Goal: Book appointment/travel/reservation

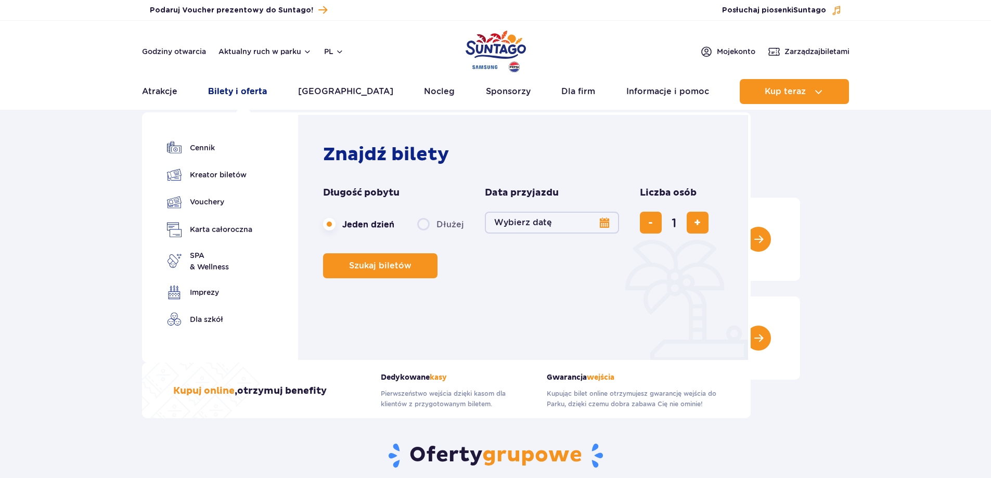
click at [245, 92] on link "Bilety i oferta" at bounding box center [237, 91] width 59 height 25
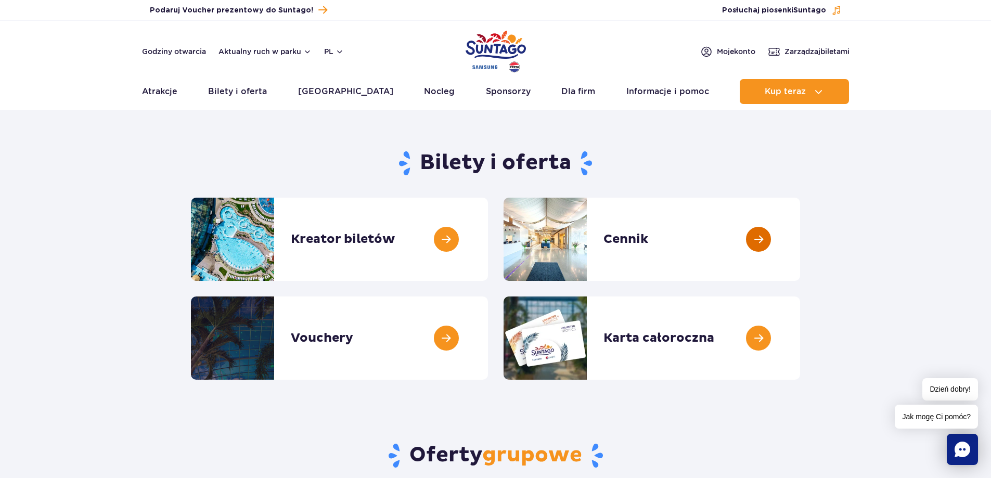
click at [800, 234] on link at bounding box center [800, 239] width 0 height 83
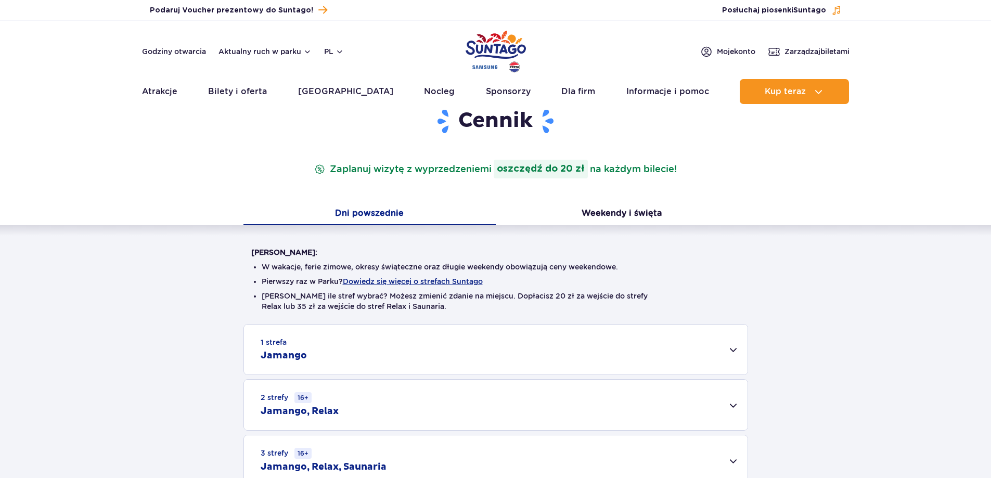
scroll to position [156, 0]
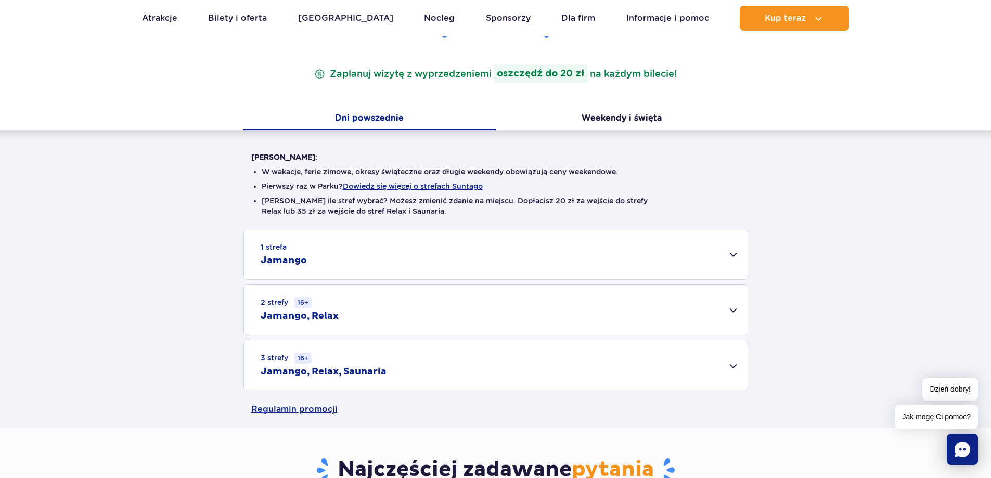
click at [728, 257] on div "1 strefa Jamango" at bounding box center [496, 254] width 504 height 50
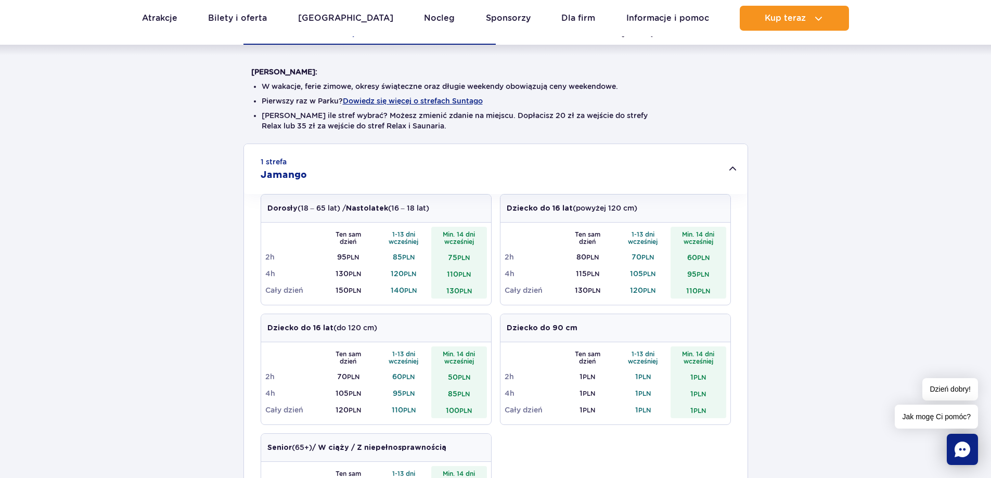
scroll to position [260, 0]
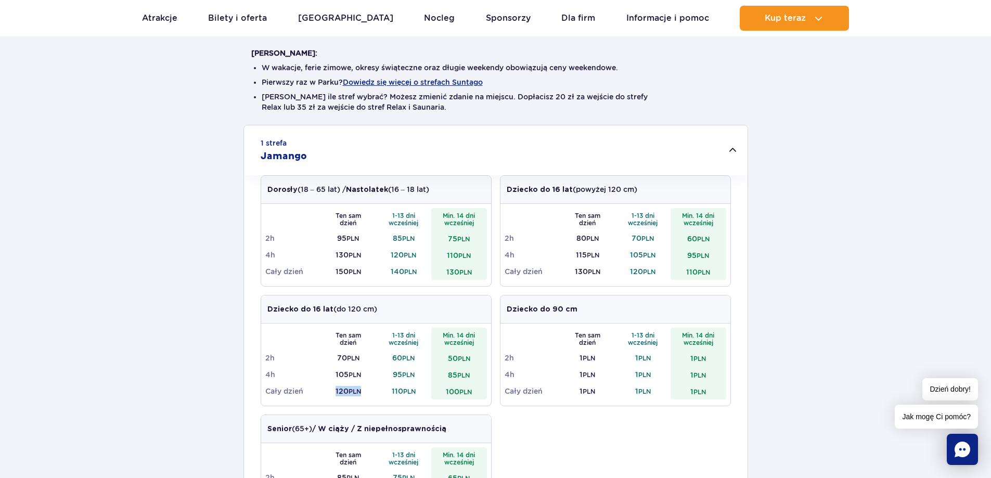
drag, startPoint x: 333, startPoint y: 391, endPoint x: 368, endPoint y: 391, distance: 35.9
click at [369, 391] on td "120 PLN" at bounding box center [349, 391] width 56 height 17
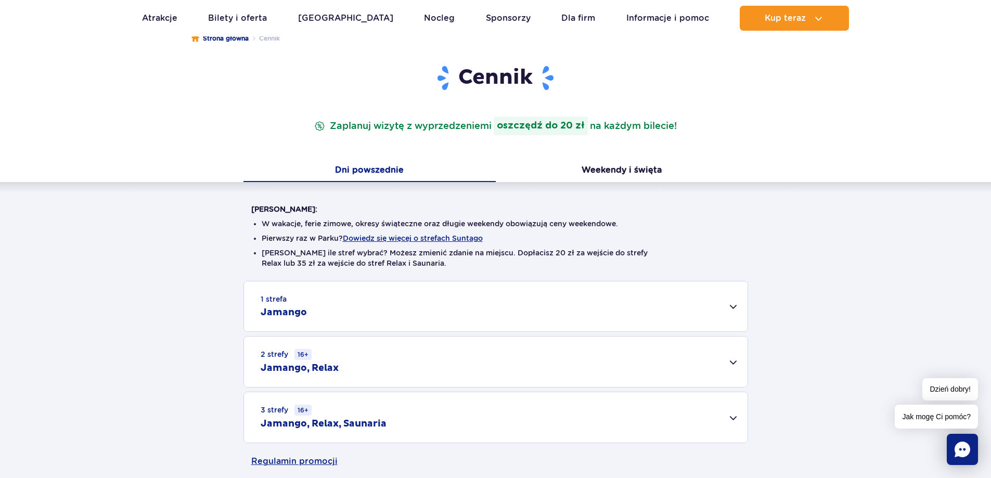
scroll to position [0, 0]
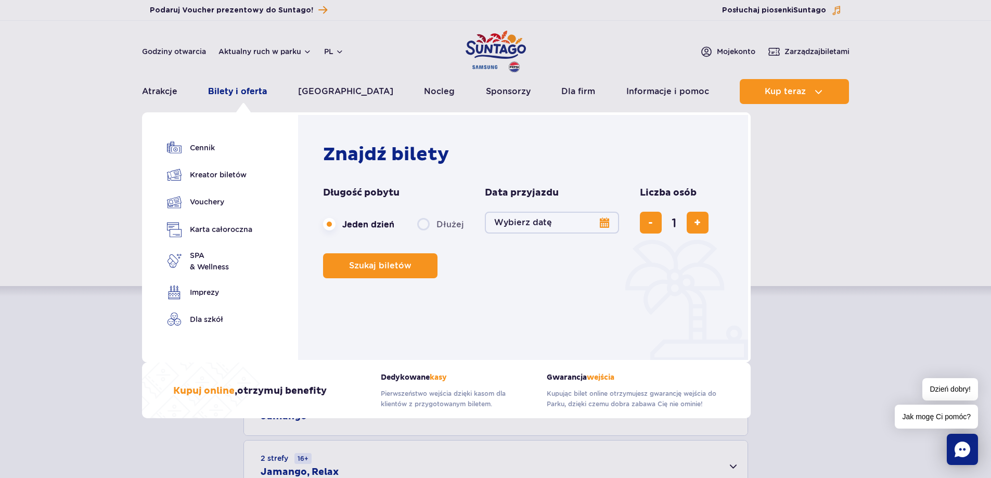
click at [253, 91] on link "Bilety i oferta" at bounding box center [237, 91] width 59 height 25
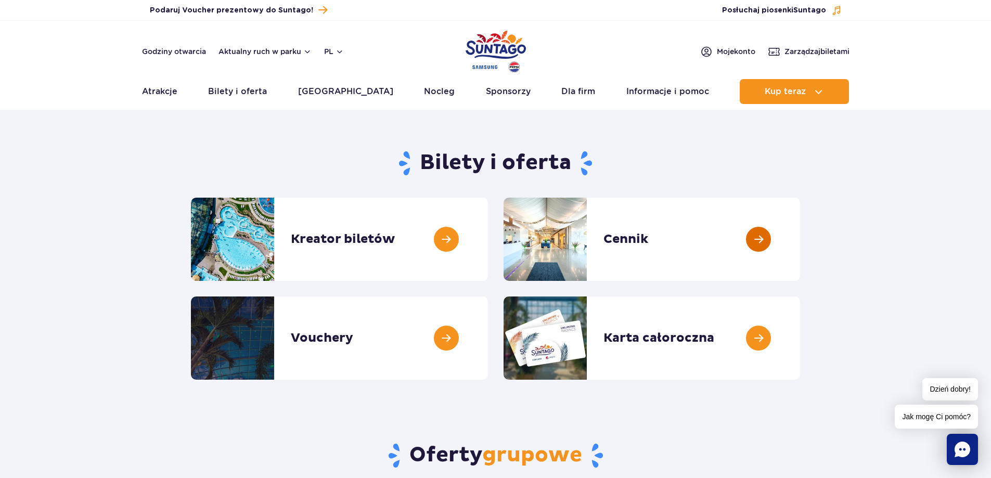
click at [800, 236] on link at bounding box center [800, 239] width 0 height 83
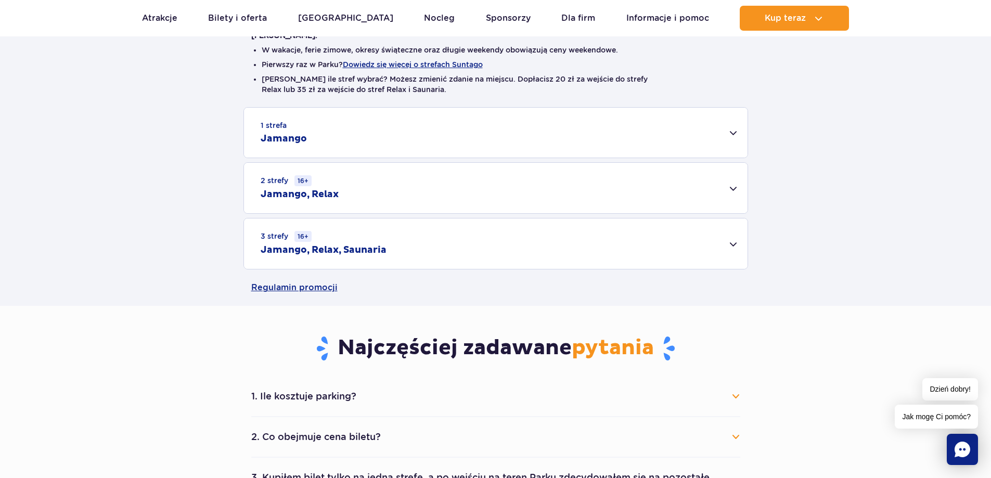
scroll to position [260, 0]
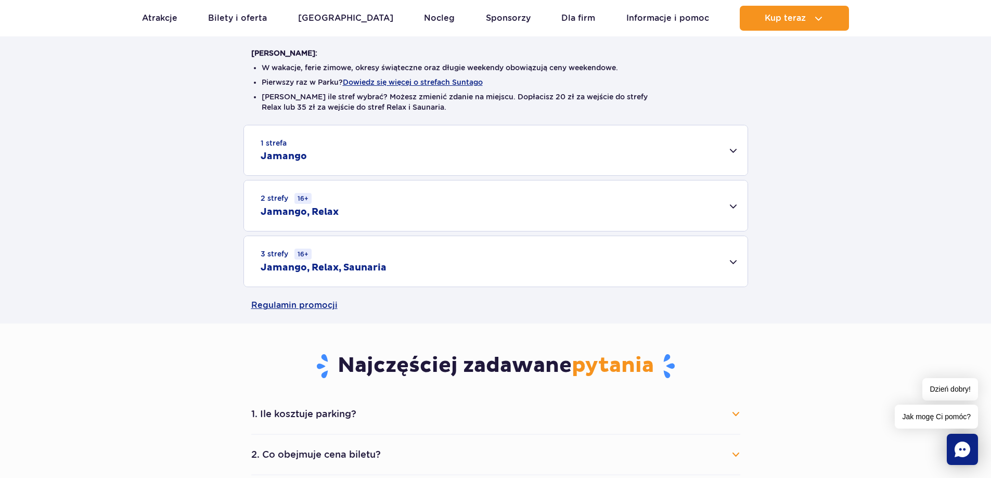
click at [733, 151] on div "1 strefa Jamango" at bounding box center [496, 150] width 504 height 50
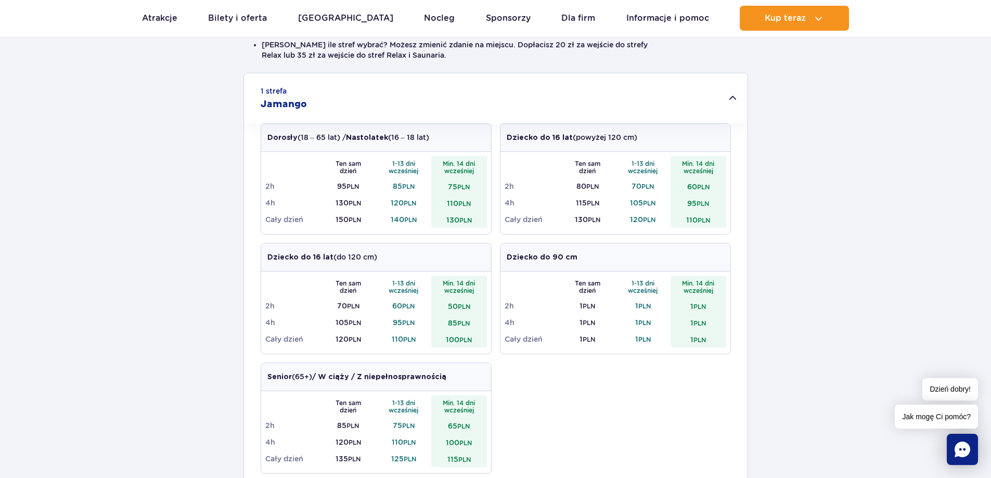
scroll to position [364, 0]
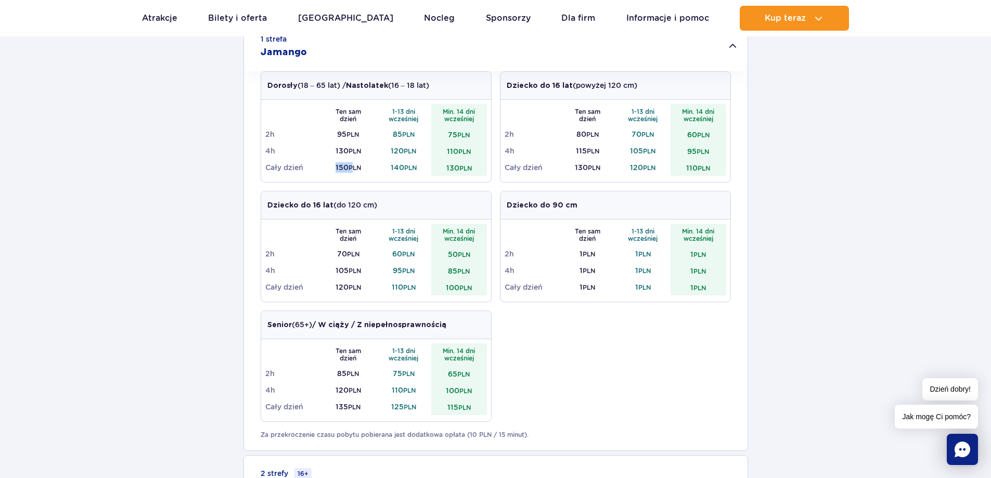
drag, startPoint x: 335, startPoint y: 167, endPoint x: 354, endPoint y: 169, distance: 19.9
click at [354, 169] on td "150 PLN" at bounding box center [349, 167] width 56 height 17
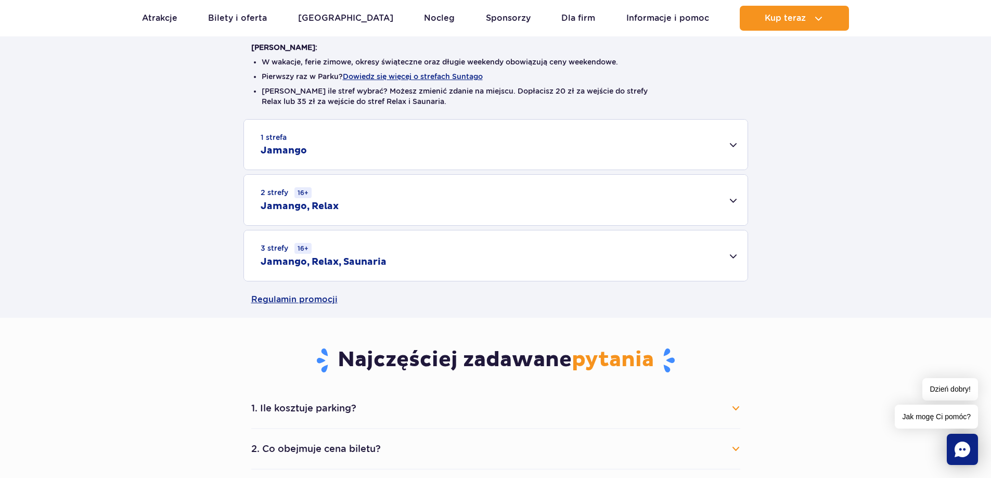
scroll to position [260, 0]
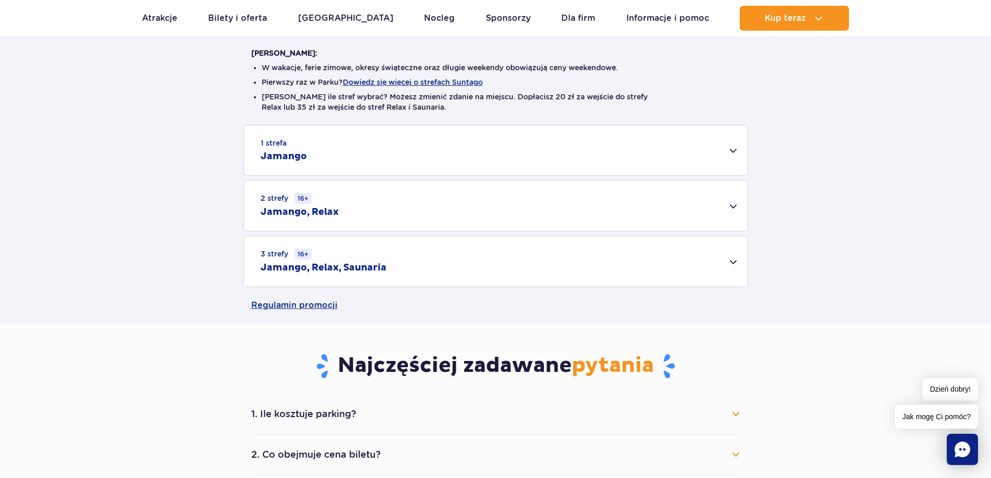
click at [734, 146] on div "1 strefa Jamango" at bounding box center [496, 150] width 504 height 50
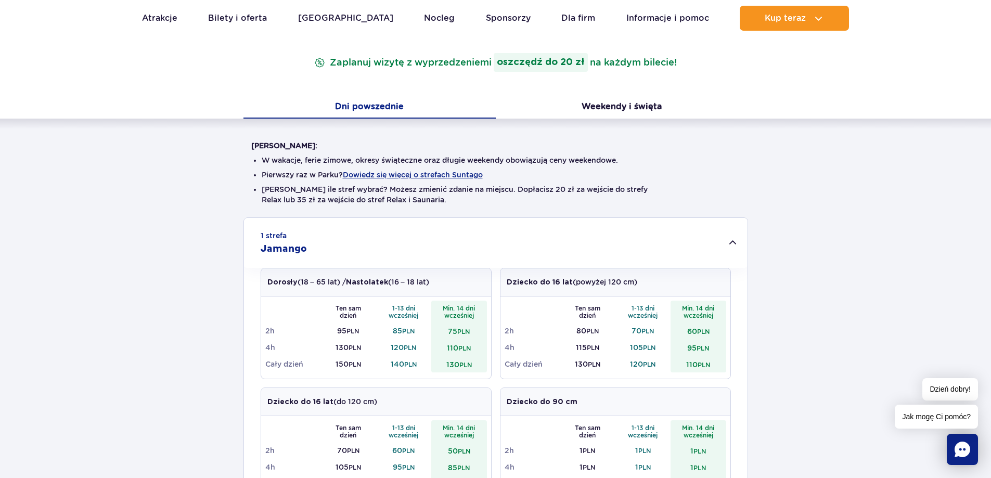
scroll to position [0, 0]
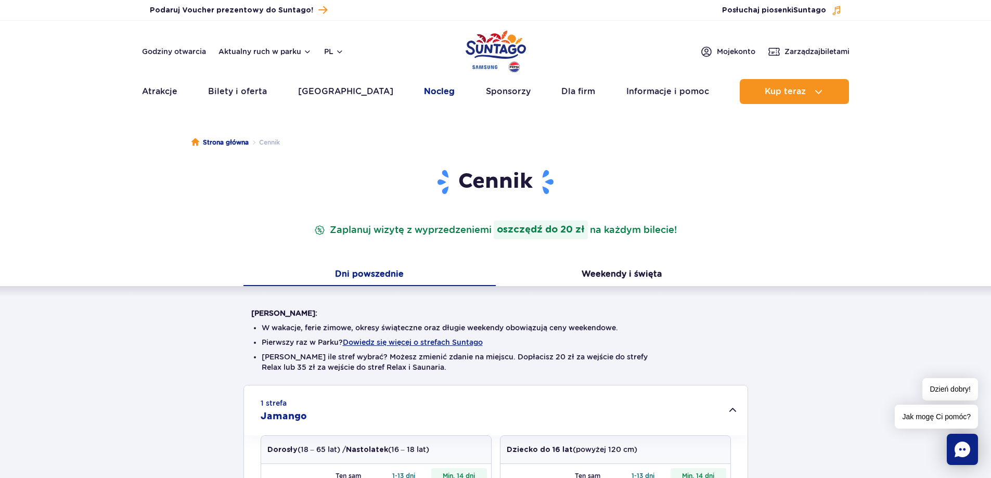
click at [424, 92] on link "Nocleg" at bounding box center [439, 91] width 31 height 25
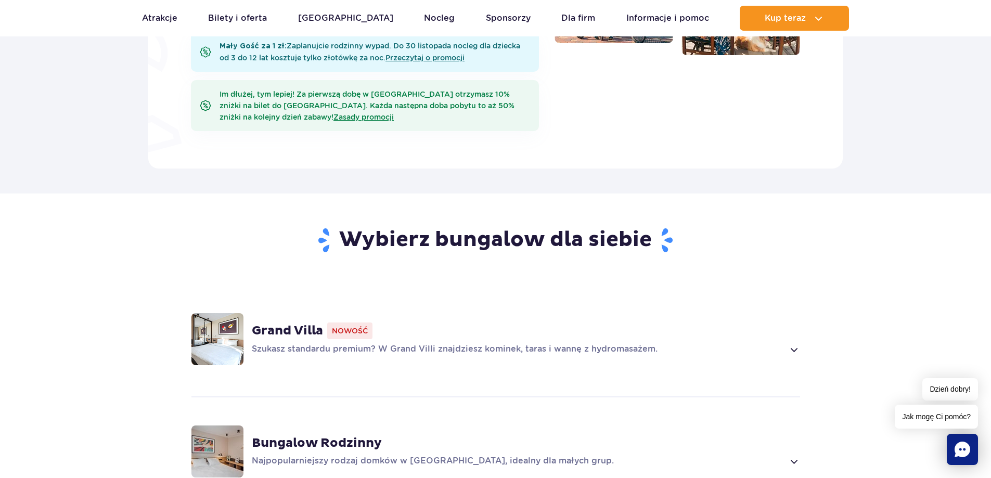
scroll to position [572, 0]
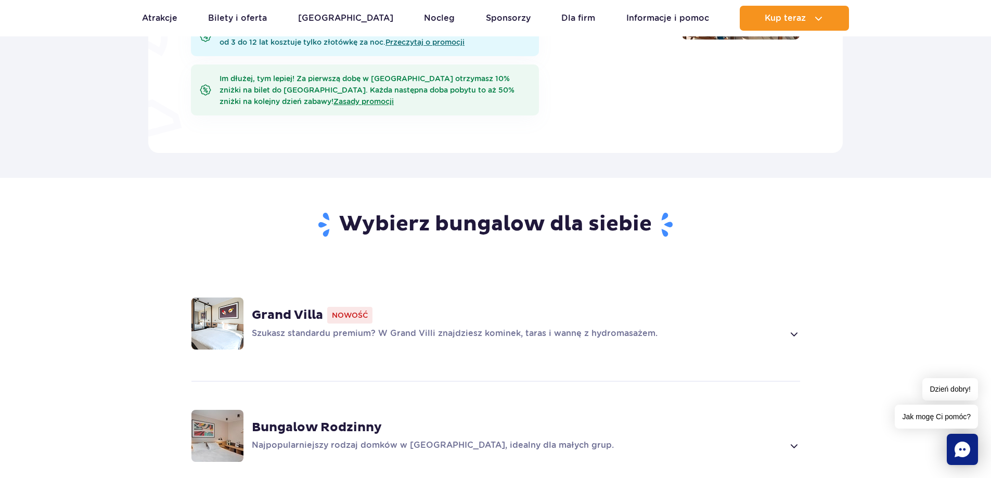
click at [795, 328] on span at bounding box center [794, 334] width 12 height 12
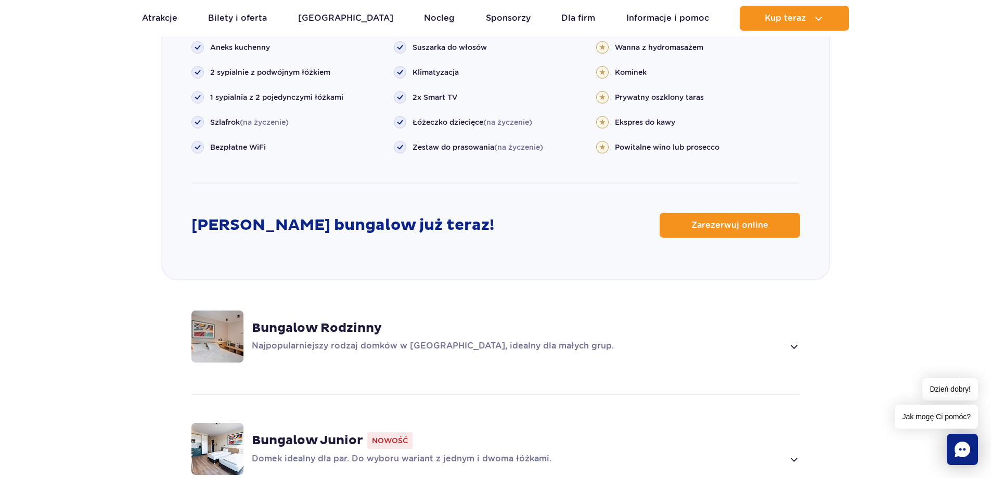
scroll to position [1297, 0]
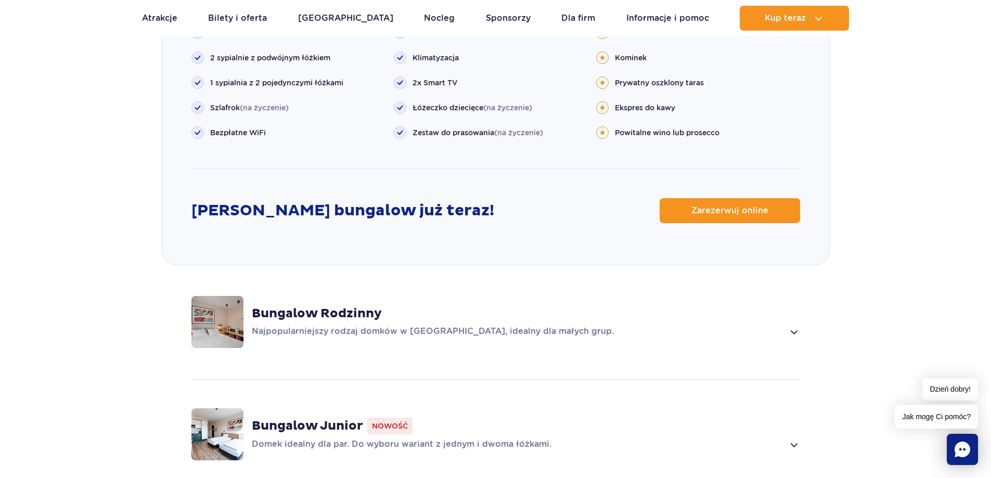
click at [792, 326] on span at bounding box center [794, 332] width 12 height 12
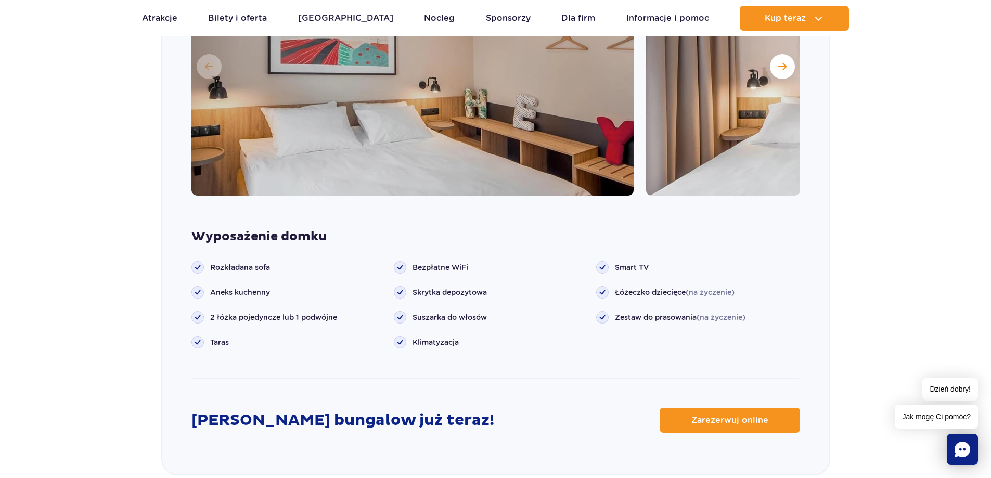
scroll to position [1306, 0]
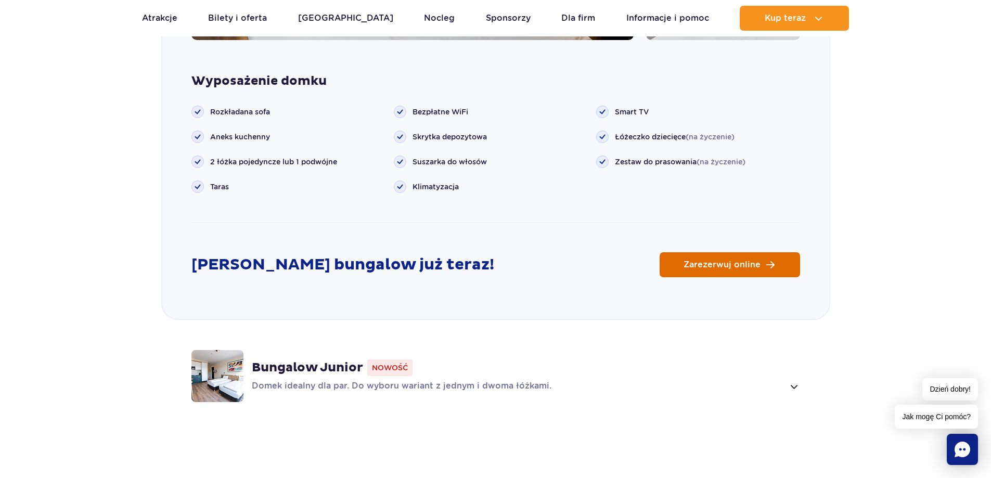
click at [727, 261] on span "Zarezerwuj online" at bounding box center [722, 265] width 77 height 8
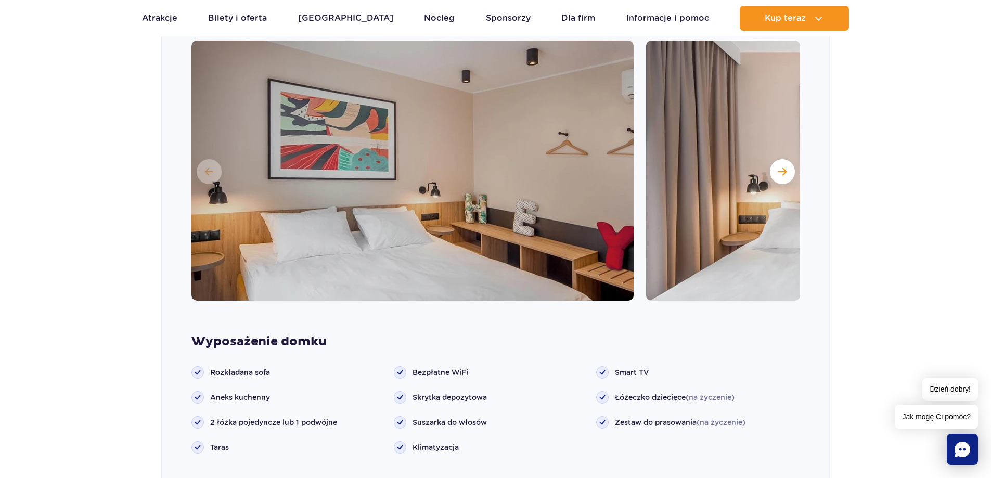
scroll to position [1045, 0]
click at [793, 147] on img at bounding box center [867, 170] width 442 height 260
click at [784, 167] on span "Następny slajd" at bounding box center [782, 171] width 9 height 9
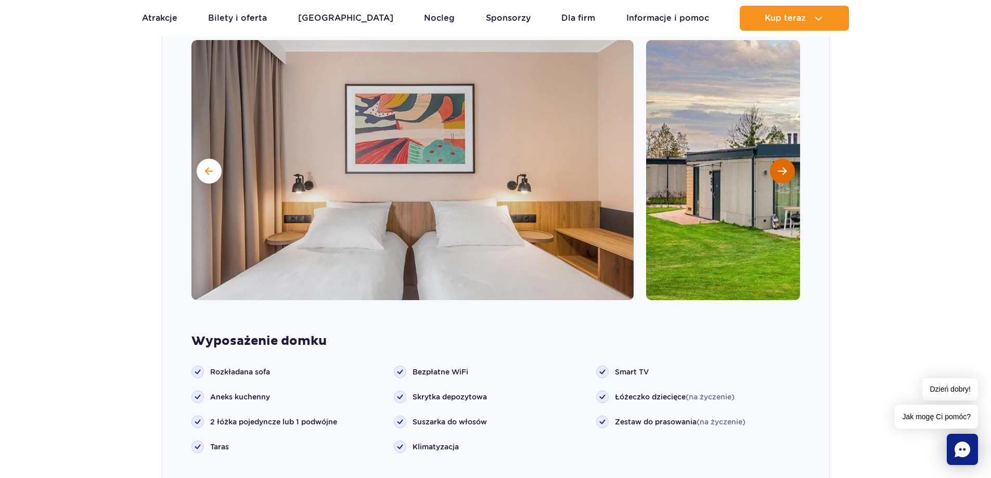
click at [781, 167] on span "Następny slajd" at bounding box center [782, 171] width 9 height 9
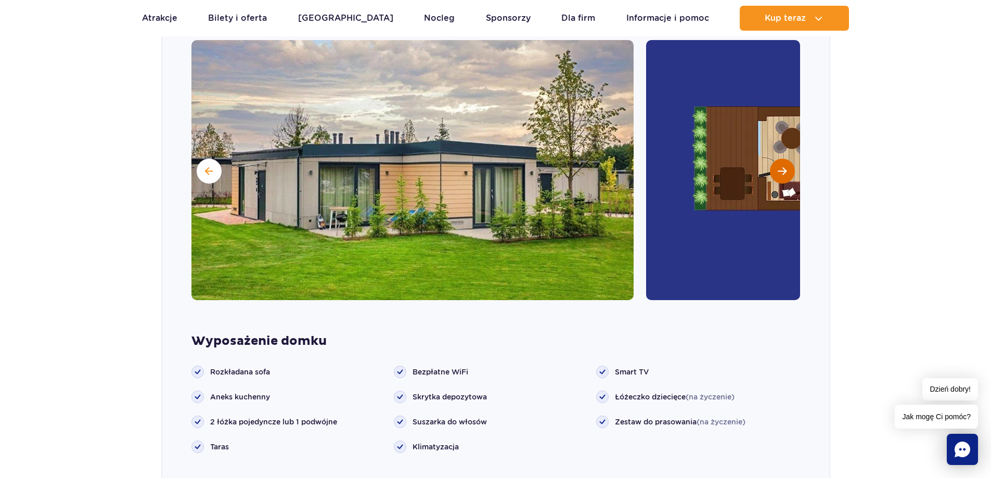
click at [781, 167] on span "Następny slajd" at bounding box center [782, 171] width 9 height 9
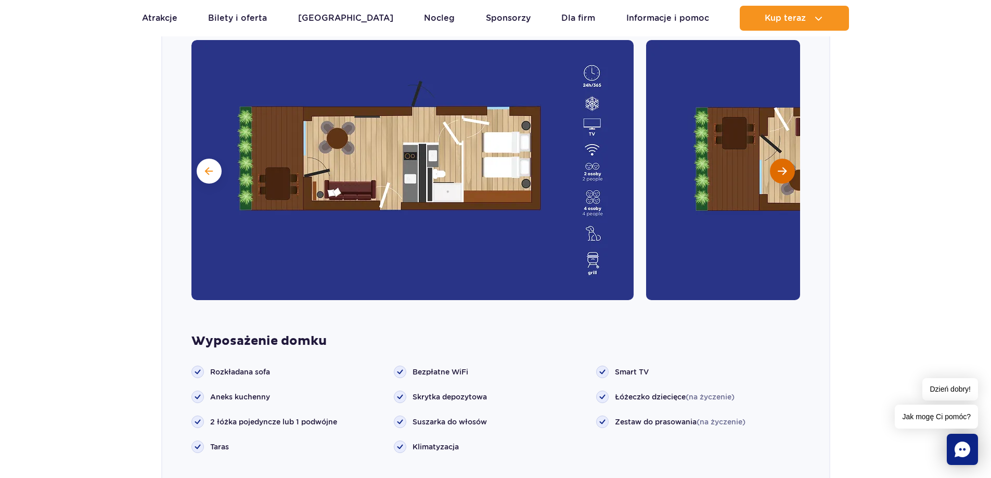
click at [781, 167] on span "Następny slajd" at bounding box center [782, 171] width 9 height 9
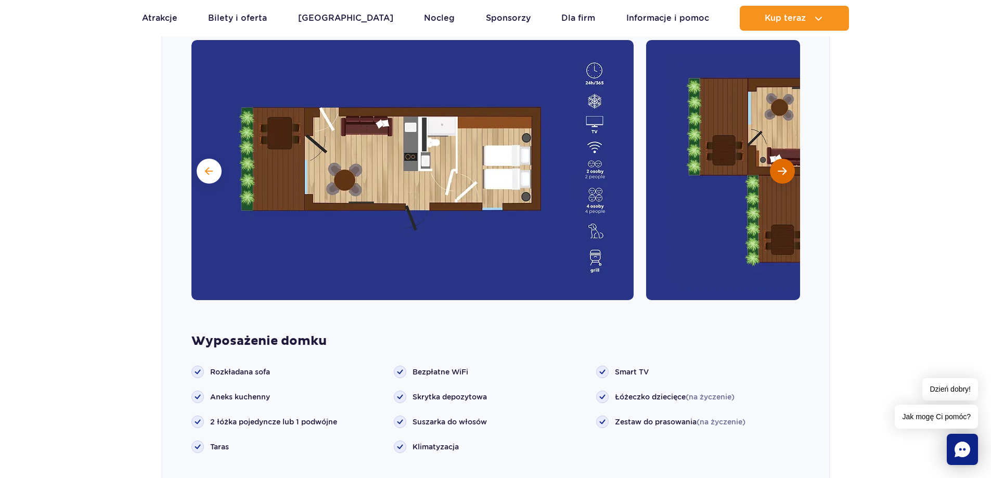
click at [781, 167] on span "Następny slajd" at bounding box center [782, 171] width 9 height 9
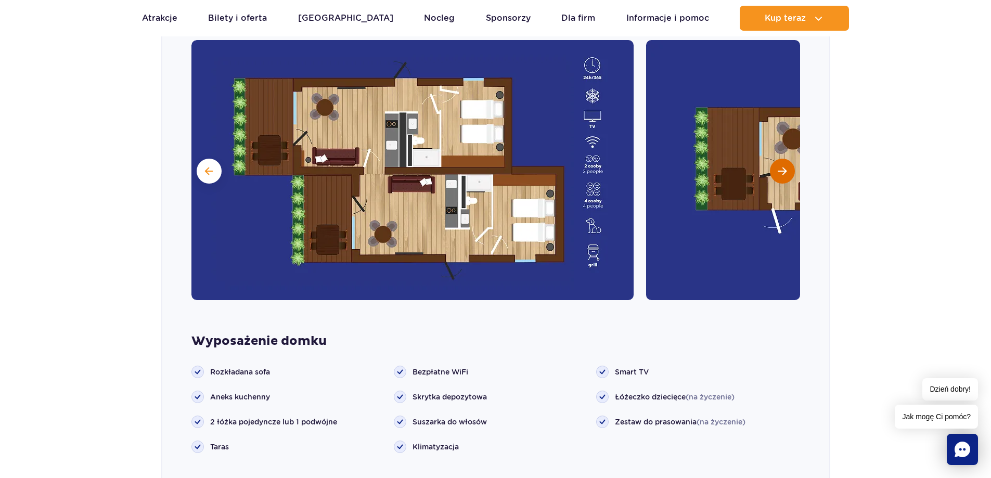
click at [781, 167] on span "Następny slajd" at bounding box center [782, 171] width 9 height 9
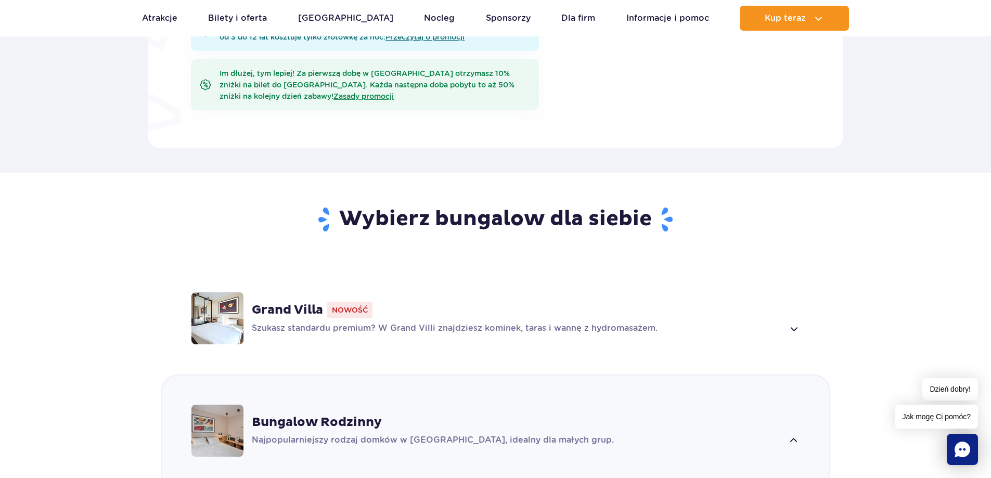
scroll to position [577, 0]
click at [800, 323] on span at bounding box center [794, 329] width 12 height 12
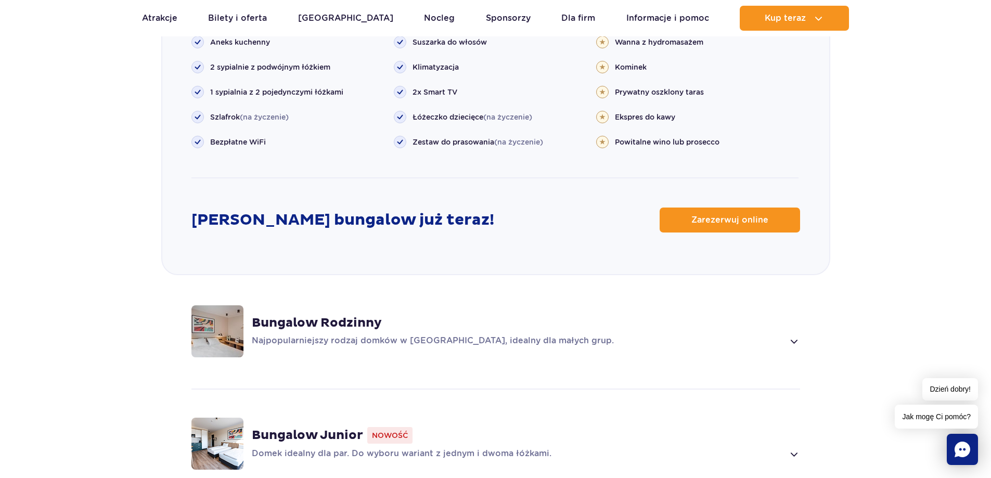
scroll to position [1289, 0]
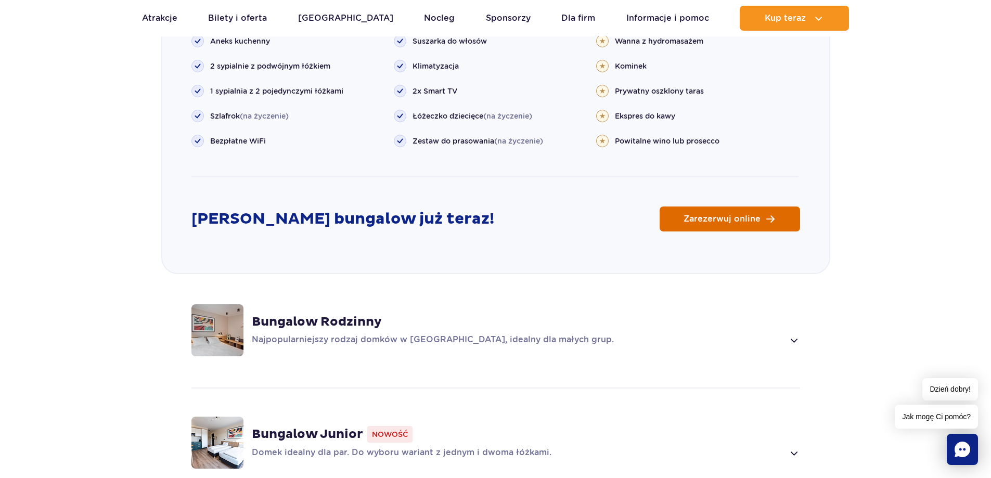
click at [686, 215] on span "Zarezerwuj online" at bounding box center [722, 219] width 77 height 8
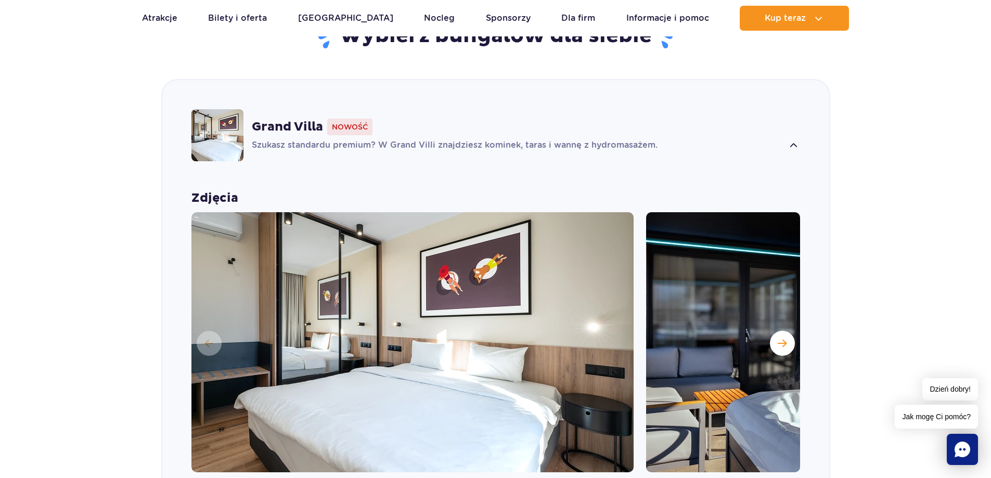
scroll to position [717, 0]
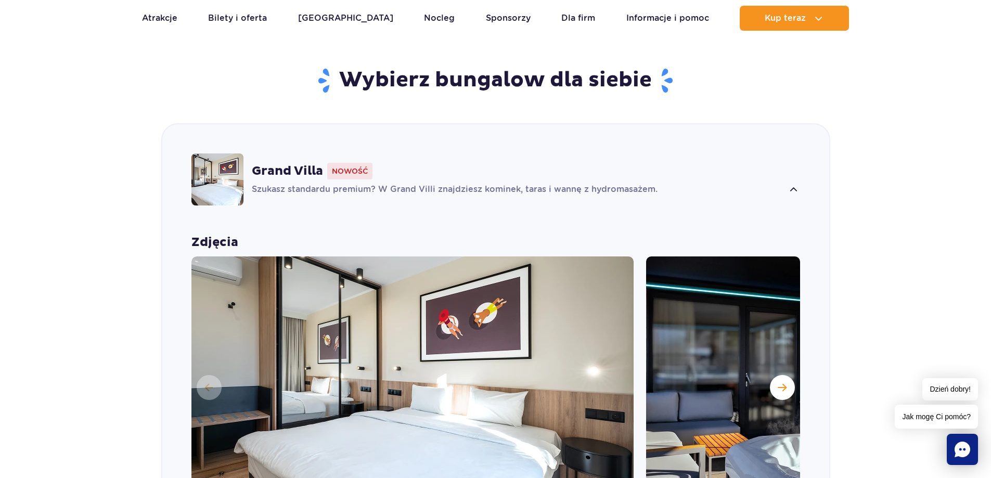
click at [791, 184] on span at bounding box center [794, 190] width 12 height 12
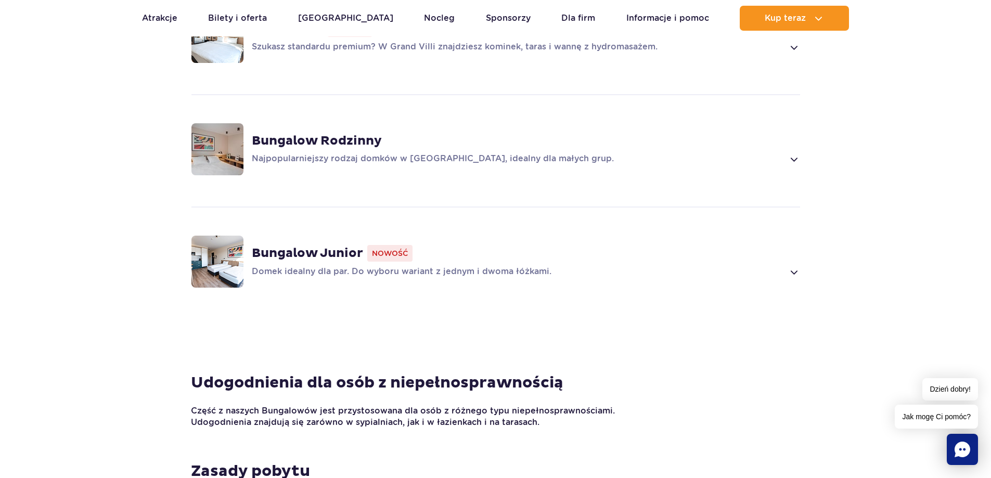
scroll to position [873, 0]
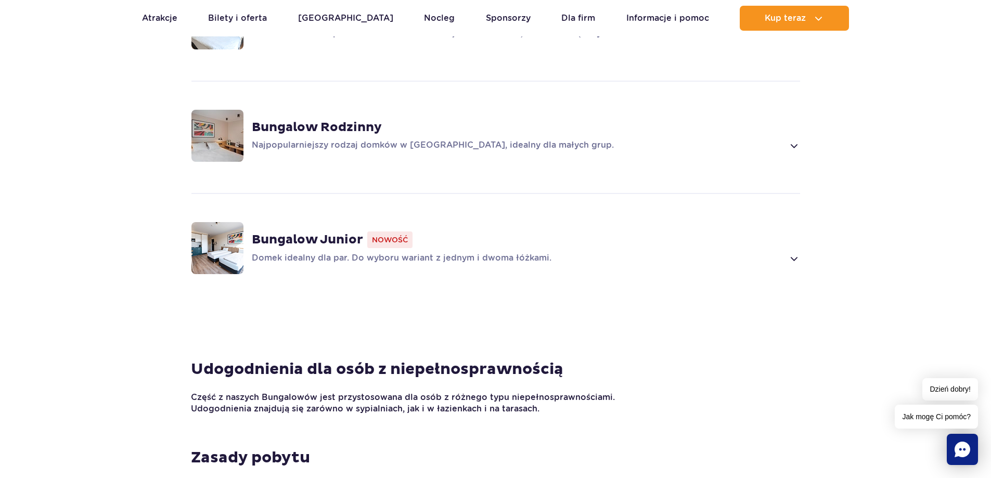
click at [793, 252] on span at bounding box center [794, 258] width 12 height 12
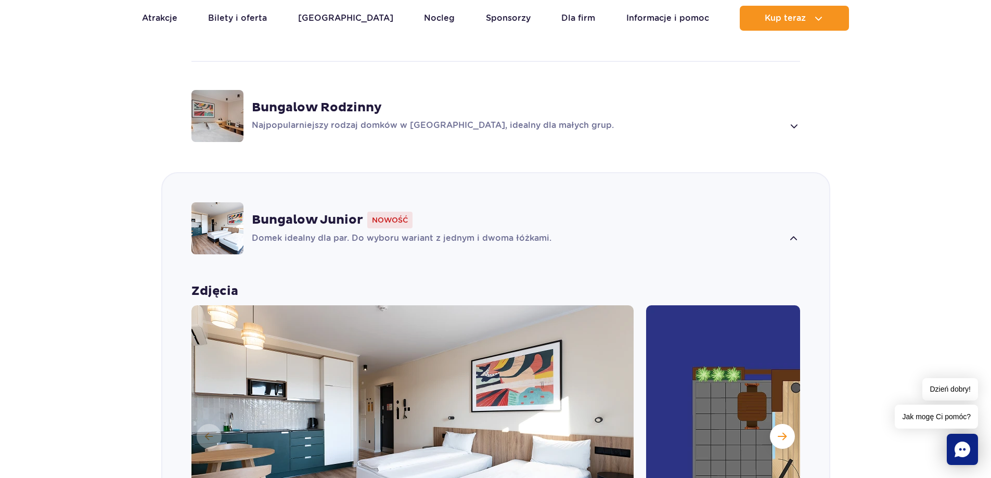
scroll to position [632, 0]
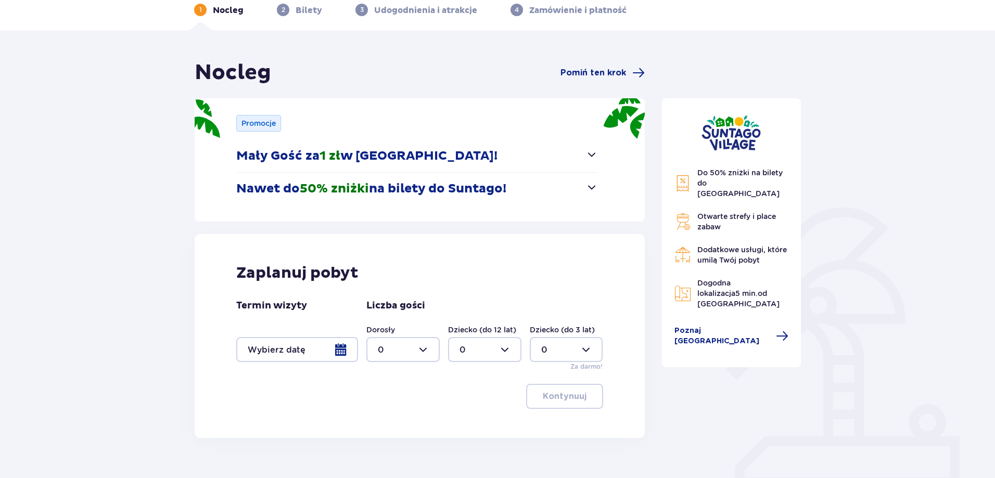
scroll to position [100, 0]
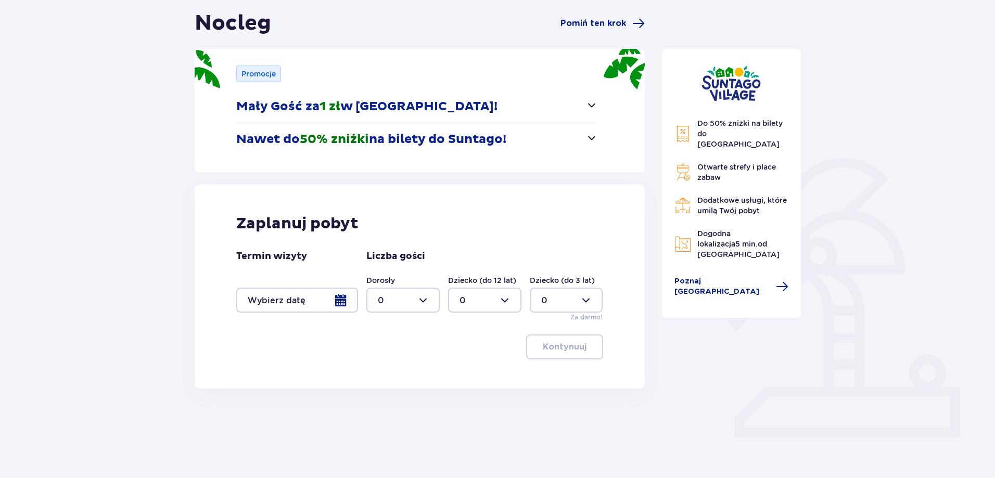
click at [340, 297] on div at bounding box center [297, 300] width 122 height 25
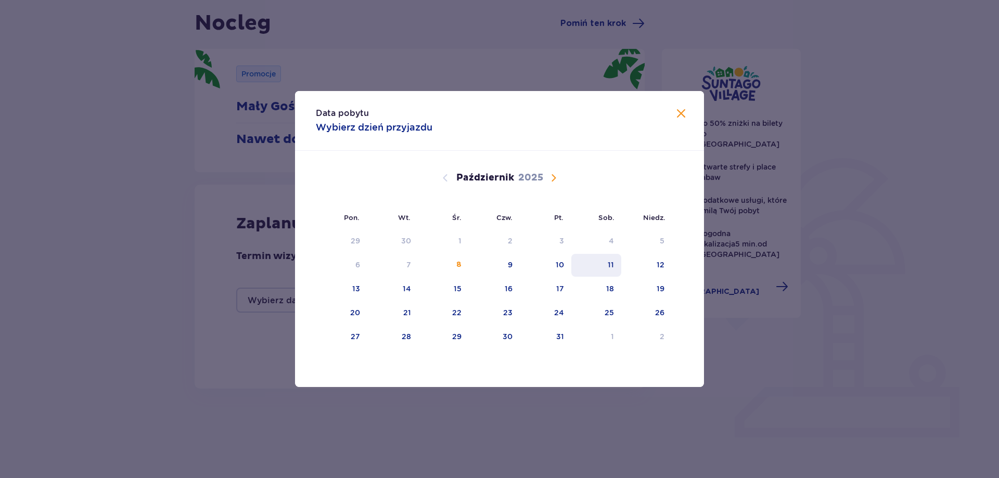
click at [614, 268] on div "11" at bounding box center [611, 265] width 6 height 10
click at [355, 289] on div "13" at bounding box center [356, 289] width 8 height 10
type input "[DATE] - [DATE]"
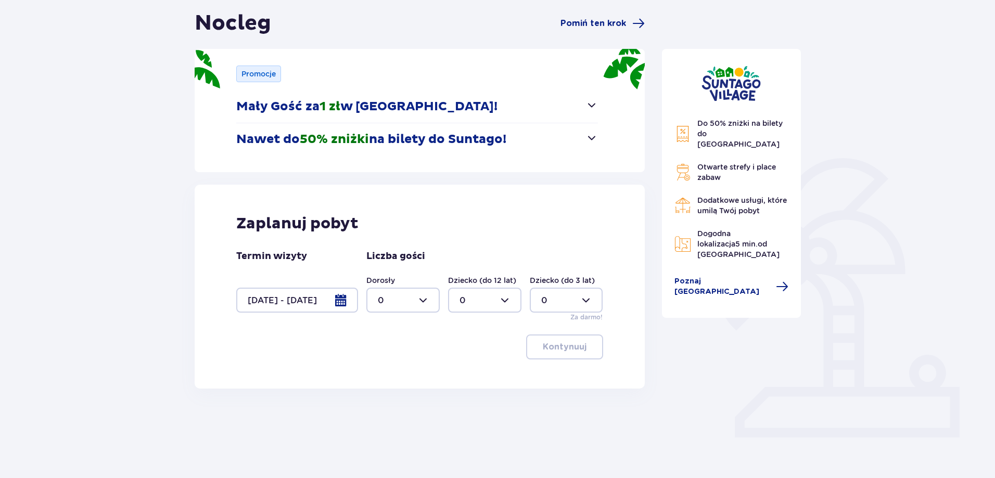
click at [426, 301] on div at bounding box center [402, 300] width 73 height 25
click at [381, 378] on p "2" at bounding box center [380, 375] width 5 height 11
type input "2"
click at [500, 304] on div at bounding box center [484, 300] width 73 height 25
click at [471, 353] on div "1" at bounding box center [484, 353] width 50 height 11
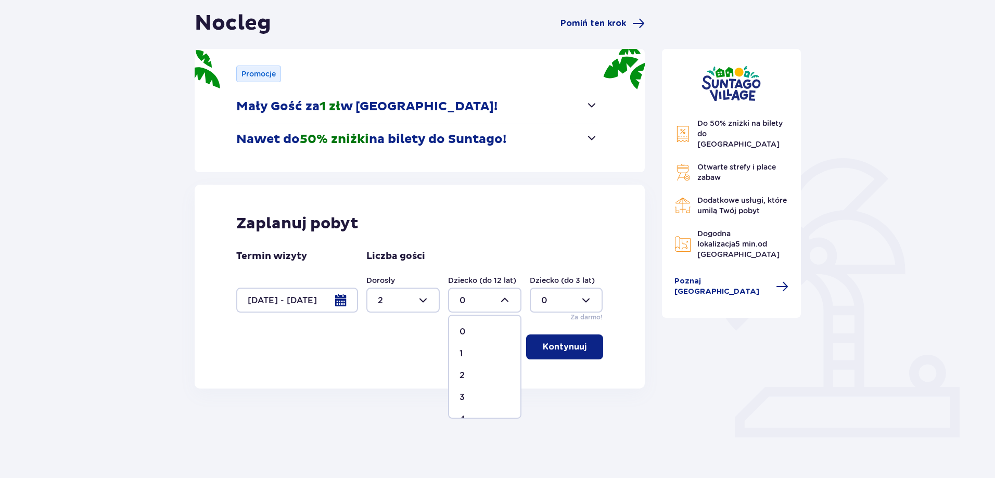
type input "1"
click at [556, 301] on div at bounding box center [566, 300] width 73 height 25
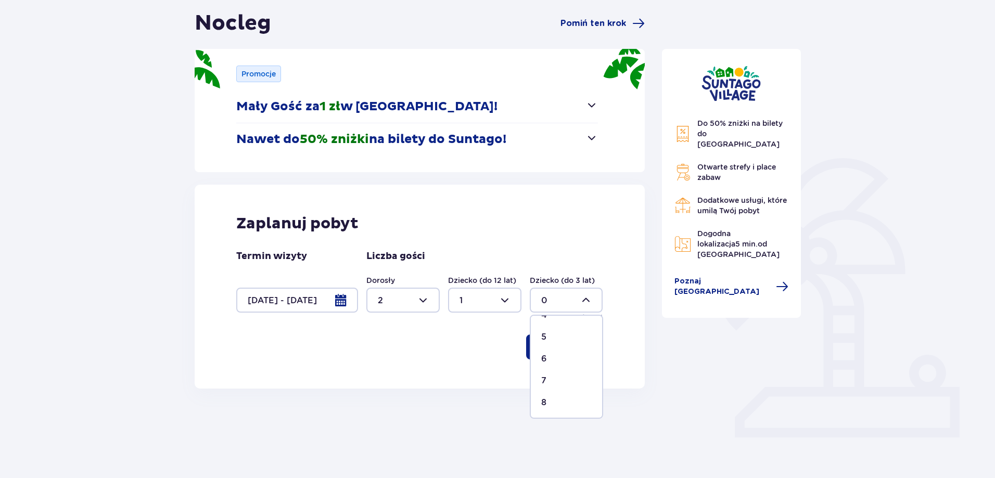
click at [552, 374] on span "7" at bounding box center [566, 381] width 71 height 22
type input "7"
click at [564, 338] on button "Kontynuuj" at bounding box center [564, 347] width 77 height 25
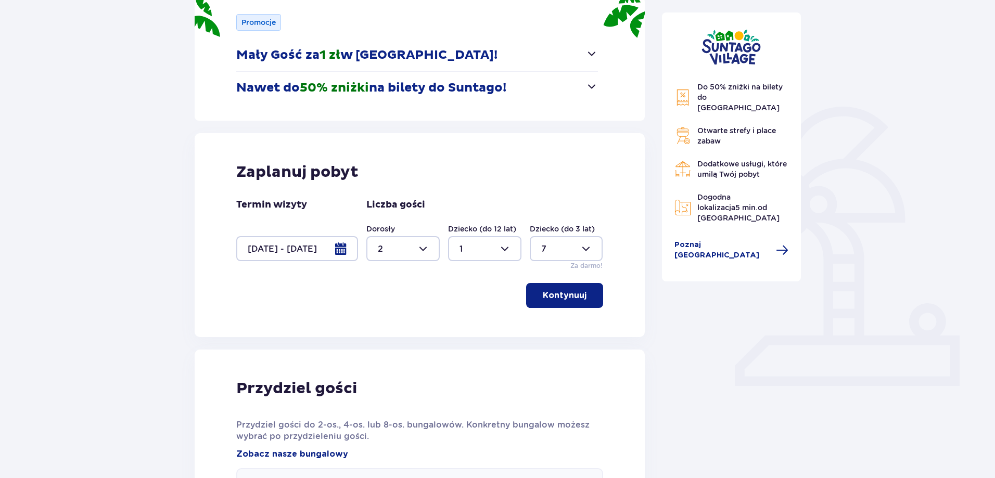
scroll to position [162, 0]
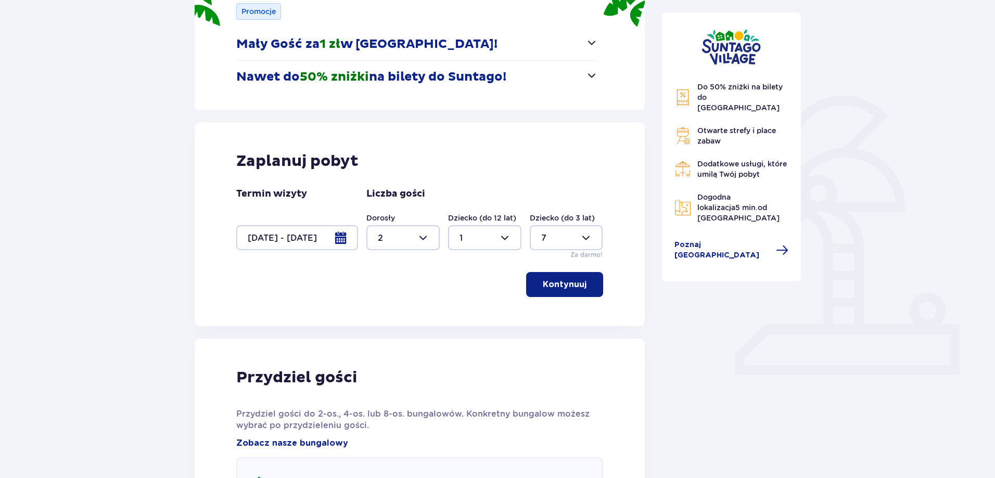
click at [583, 287] on span "button" at bounding box center [588, 284] width 12 height 12
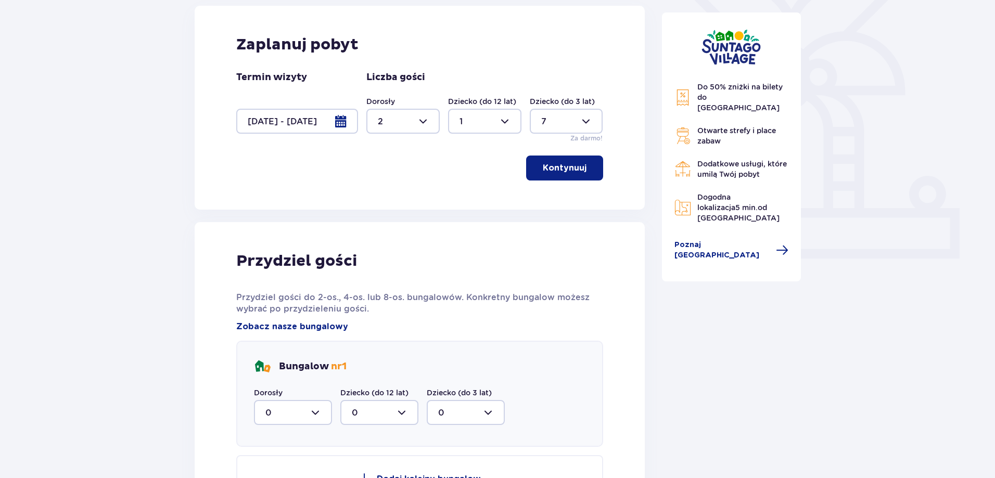
scroll to position [423, 0]
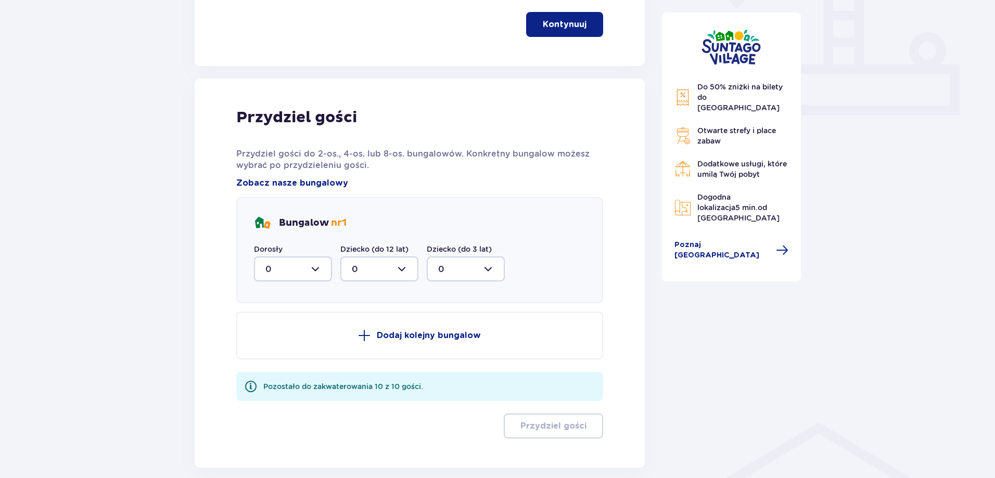
click at [310, 266] on div at bounding box center [293, 269] width 78 height 25
click at [280, 344] on div "2" at bounding box center [292, 344] width 55 height 11
type input "2"
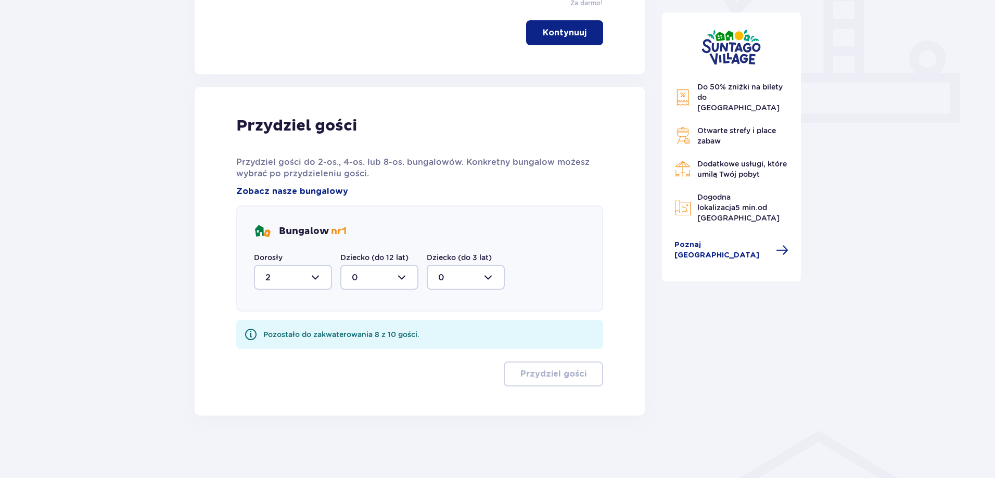
click at [386, 280] on div at bounding box center [379, 277] width 78 height 25
click at [366, 331] on div "1" at bounding box center [379, 330] width 55 height 11
click at [405, 279] on div at bounding box center [379, 277] width 78 height 25
click at [372, 306] on div "0" at bounding box center [379, 308] width 55 height 11
type input "0"
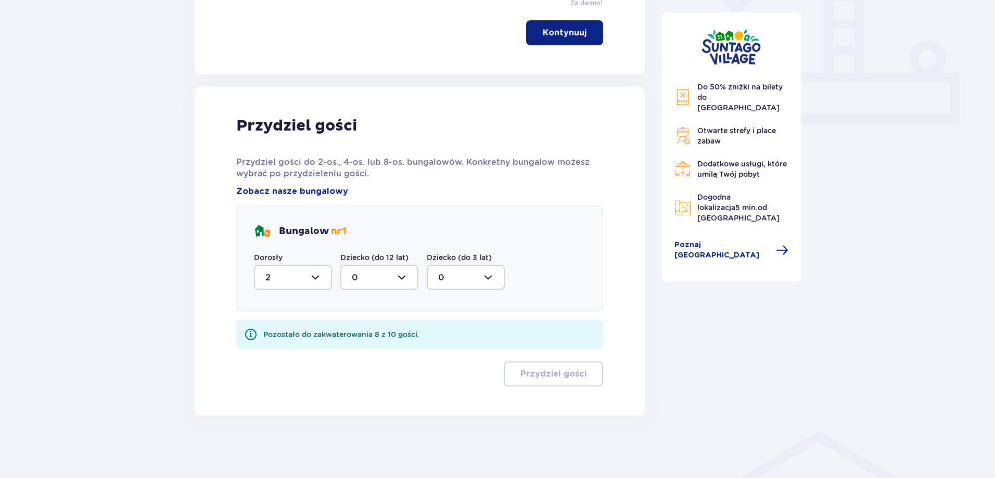
click at [311, 279] on div at bounding box center [293, 277] width 78 height 25
click at [287, 305] on div "0" at bounding box center [292, 308] width 55 height 11
type input "0"
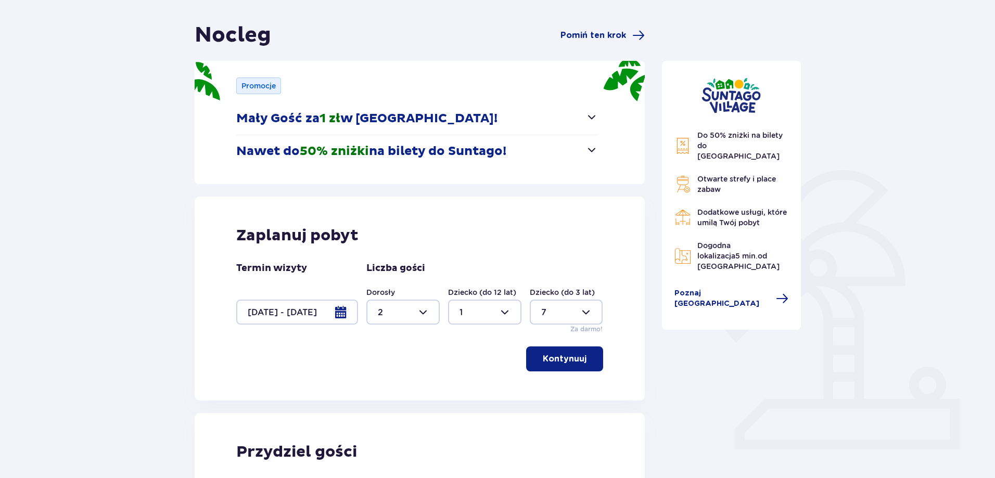
scroll to position [156, 0]
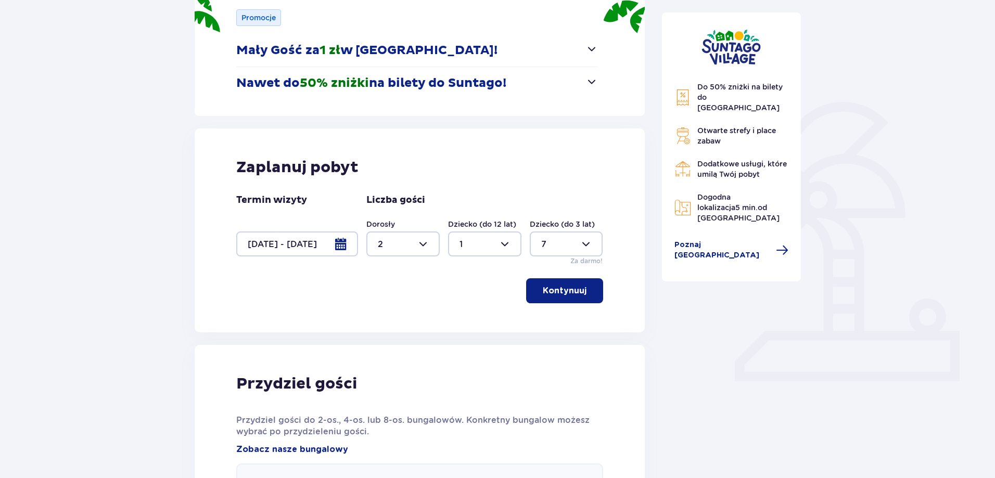
click at [573, 291] on p "Kontynuuj" at bounding box center [565, 290] width 44 height 11
click at [586, 242] on div at bounding box center [566, 244] width 73 height 25
click at [557, 279] on div "0" at bounding box center [566, 275] width 50 height 11
type input "0"
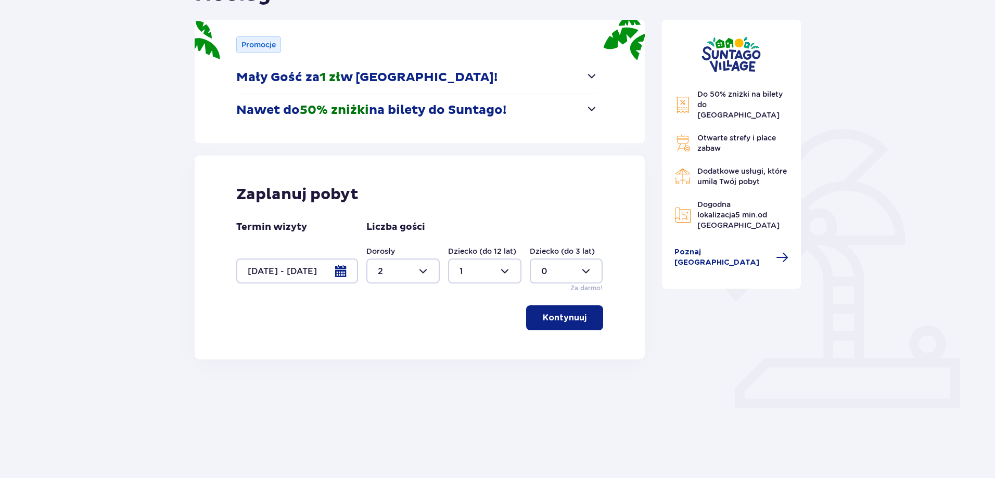
scroll to position [100, 0]
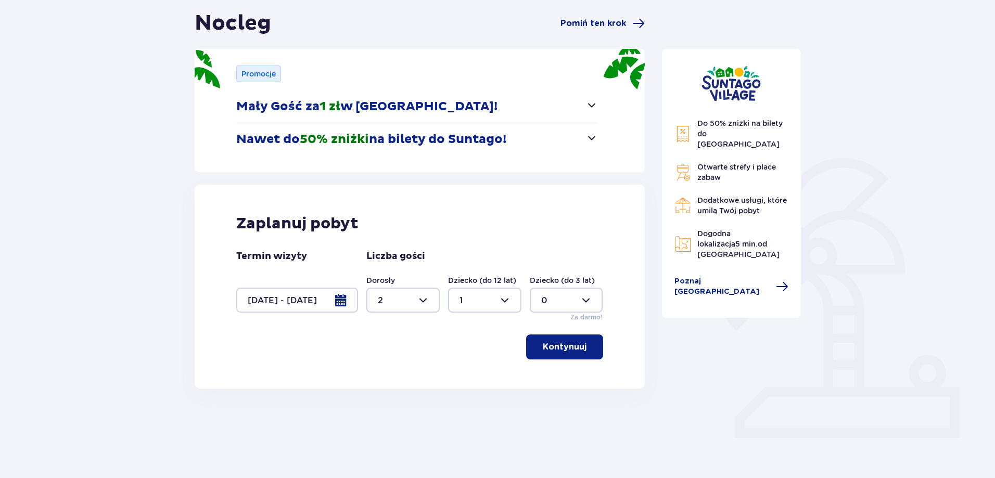
click at [565, 342] on p "Kontynuuj" at bounding box center [565, 346] width 44 height 11
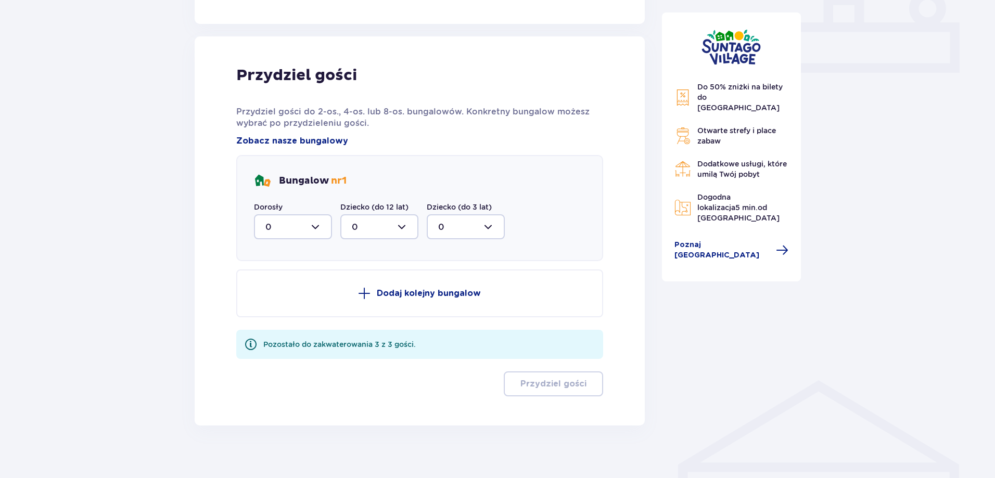
scroll to position [475, 0]
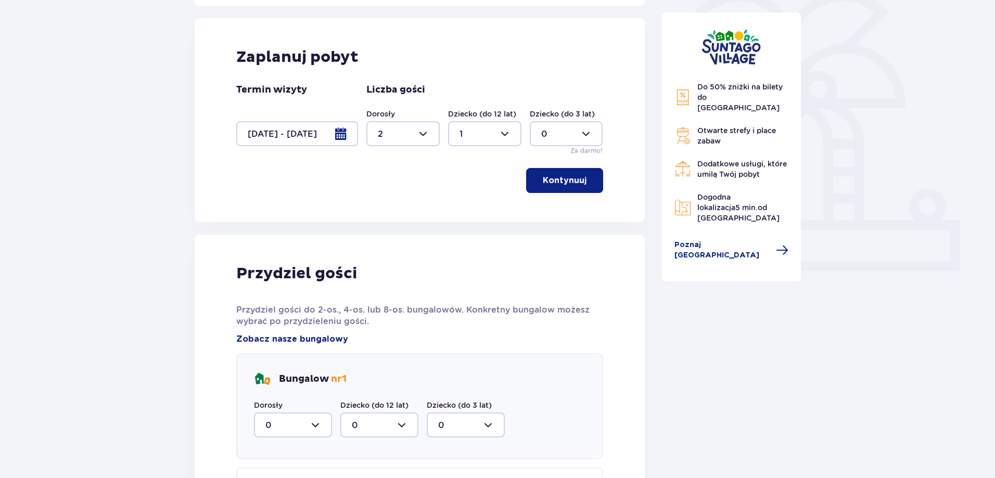
click at [581, 186] on button "Kontynuuj" at bounding box center [564, 180] width 77 height 25
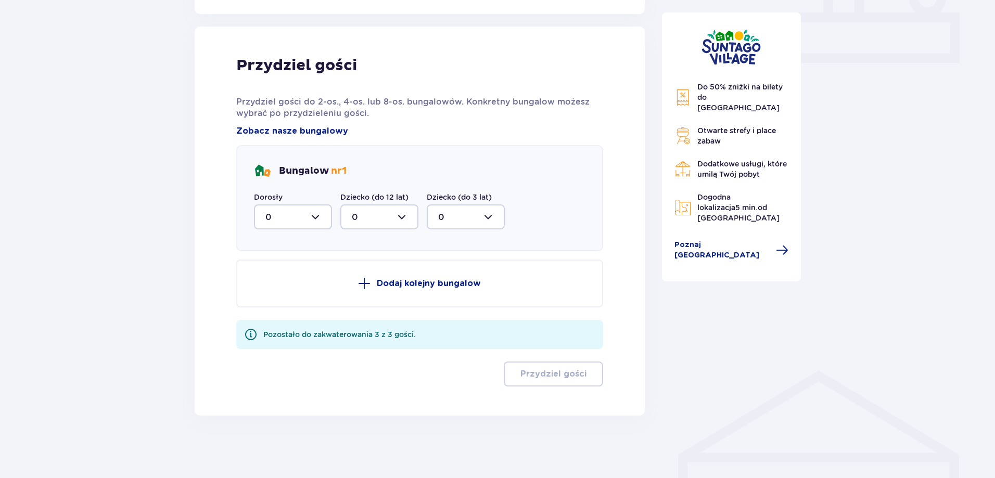
click at [313, 220] on div at bounding box center [293, 217] width 78 height 25
click at [282, 298] on div "2" at bounding box center [292, 292] width 55 height 11
type input "2"
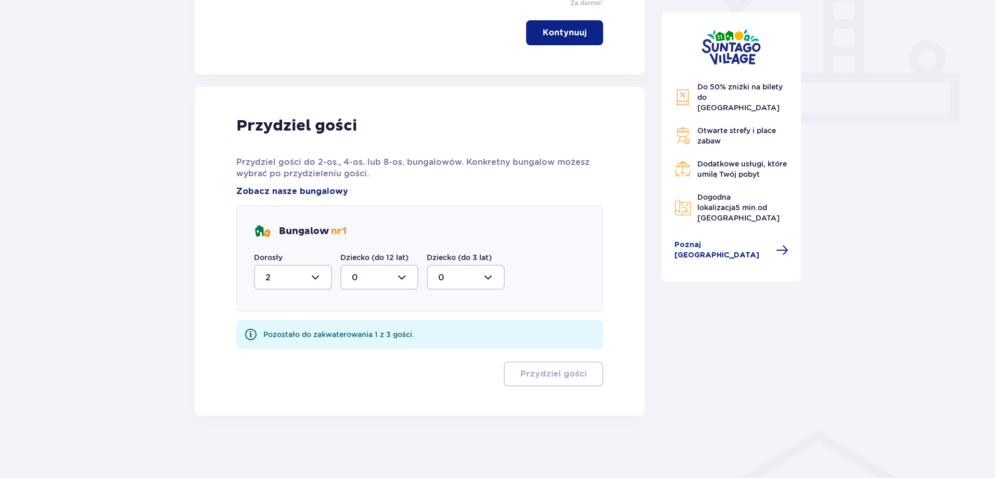
click at [386, 280] on div at bounding box center [379, 277] width 78 height 25
click at [359, 339] on span "1" at bounding box center [379, 331] width 76 height 22
type input "1"
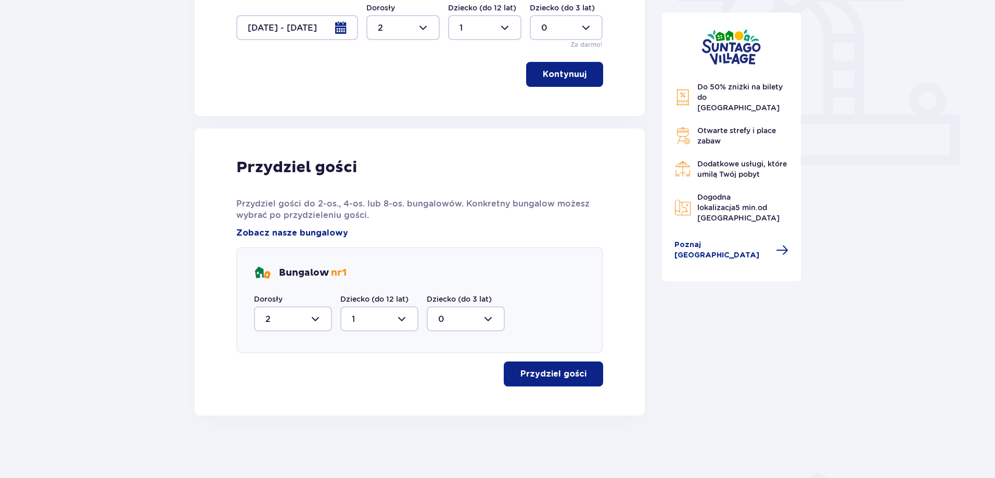
scroll to position [373, 0]
click at [572, 369] on p "Przydziel gości" at bounding box center [553, 373] width 66 height 11
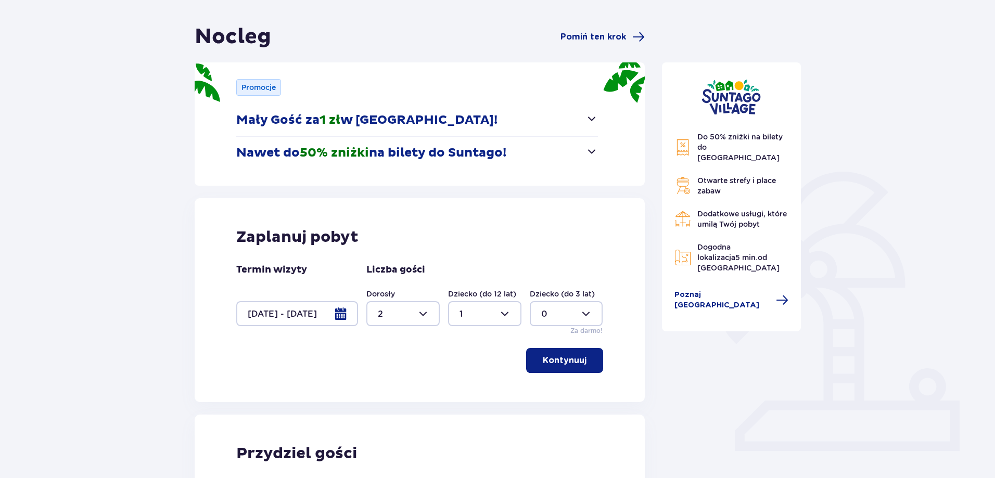
scroll to position [0, 0]
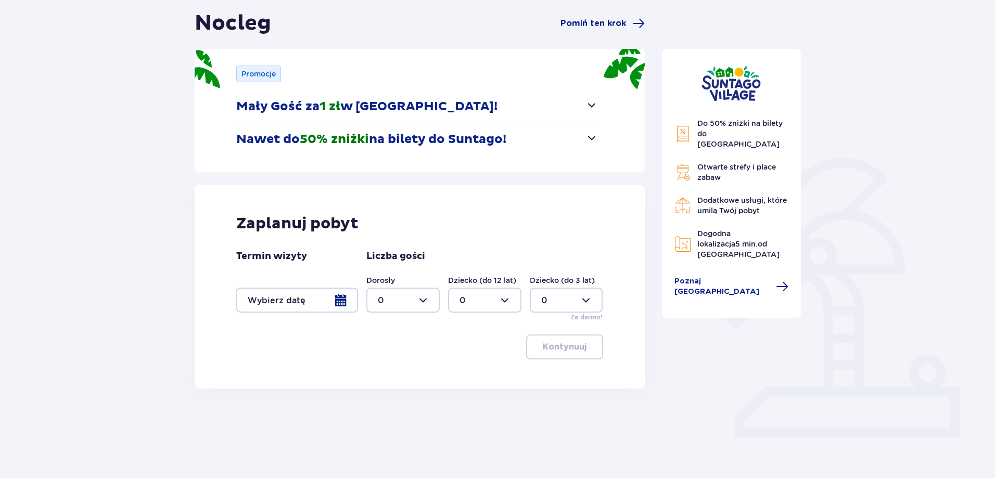
click at [341, 294] on div at bounding box center [297, 300] width 122 height 25
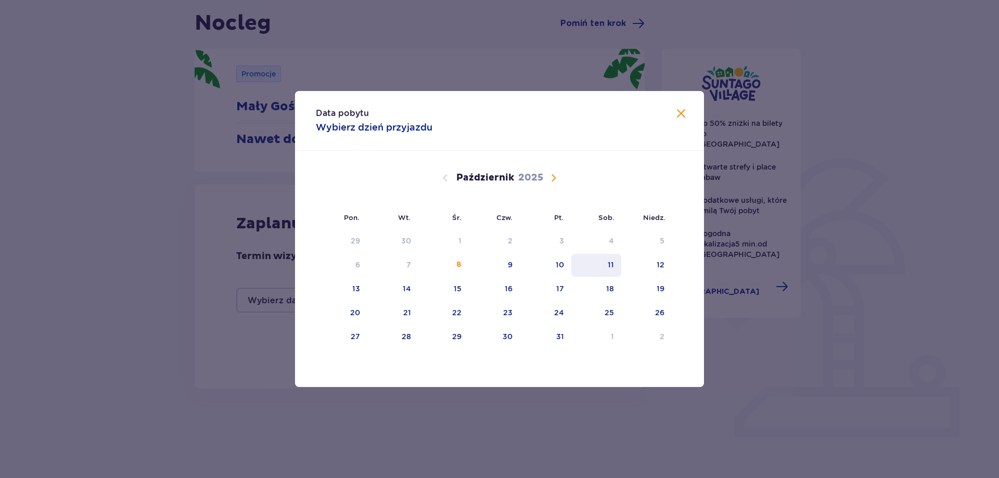
click at [608, 266] on div "11" at bounding box center [611, 265] width 6 height 10
click at [356, 289] on div "13" at bounding box center [356, 289] width 8 height 10
type input "[DATE] - [DATE]"
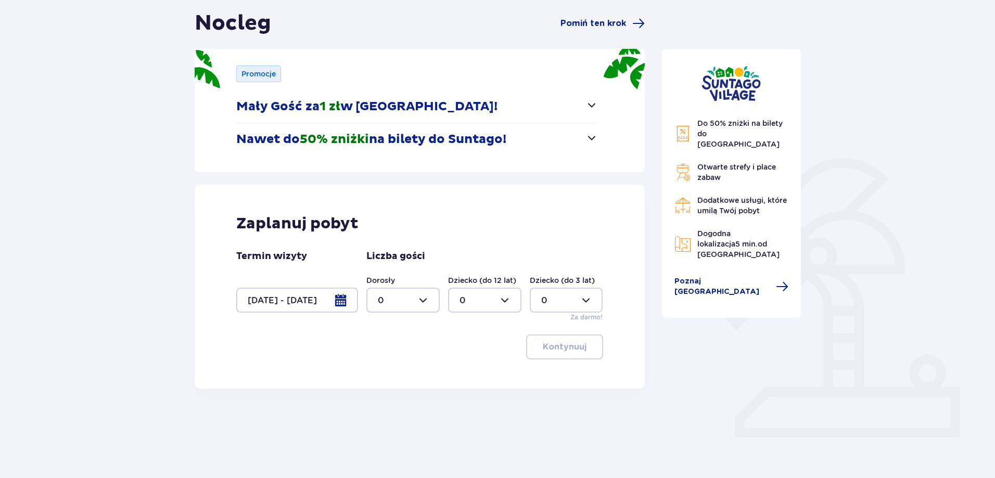
click at [416, 299] on div at bounding box center [402, 300] width 73 height 25
click at [382, 375] on p "2" at bounding box center [380, 375] width 5 height 11
type input "2"
click at [479, 300] on div at bounding box center [484, 300] width 73 height 25
click at [469, 353] on div "1" at bounding box center [484, 353] width 50 height 11
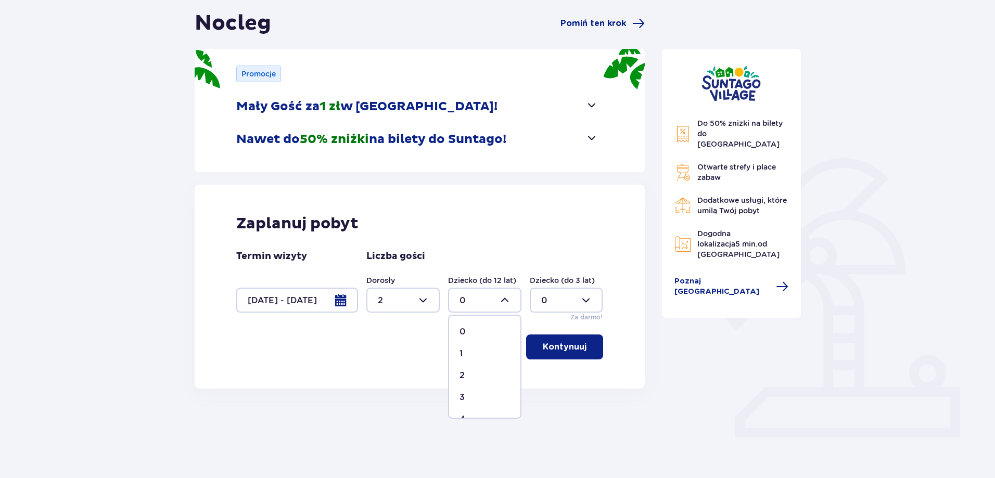
type input "1"
click at [562, 347] on p "Kontynuuj" at bounding box center [565, 346] width 44 height 11
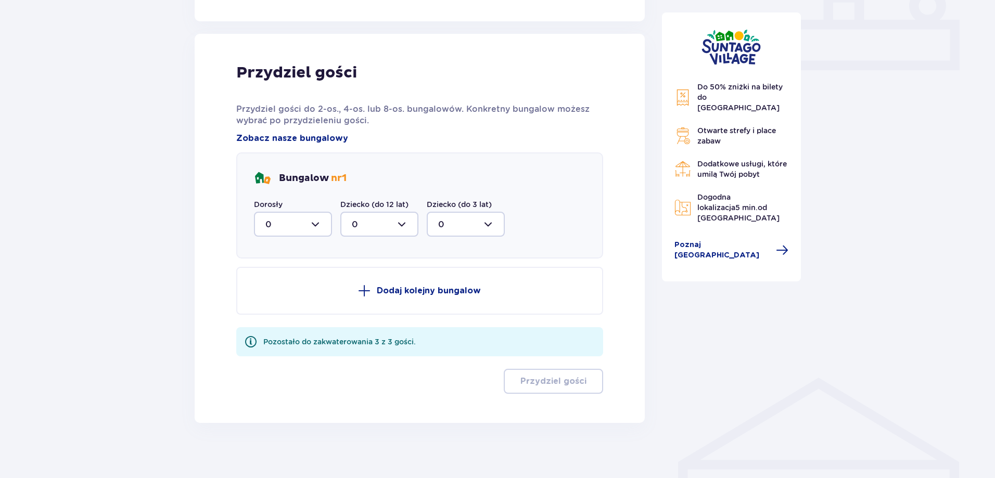
scroll to position [475, 0]
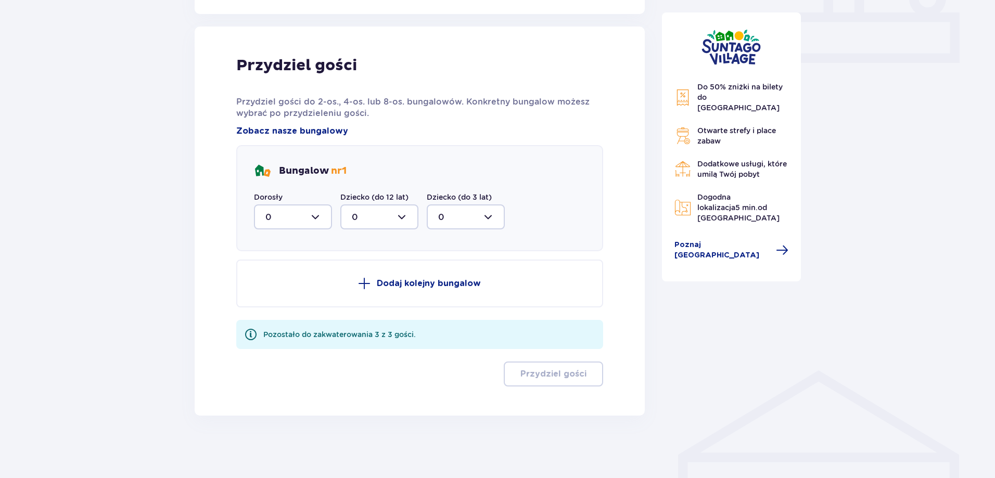
click at [315, 218] on div at bounding box center [293, 217] width 78 height 25
click at [277, 291] on div "2" at bounding box center [292, 292] width 55 height 11
type input "2"
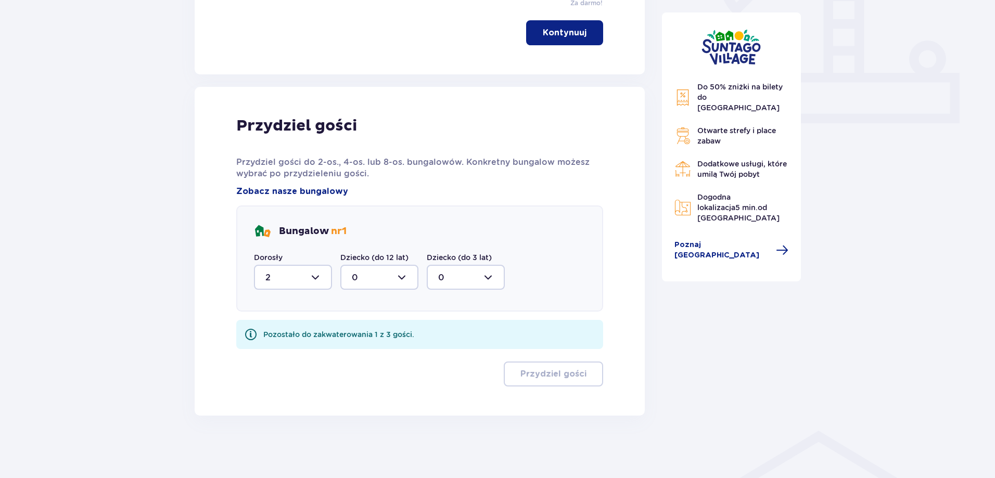
scroll to position [414, 0]
click at [381, 278] on div at bounding box center [379, 277] width 78 height 25
click at [375, 329] on div "1" at bounding box center [379, 330] width 55 height 11
type input "1"
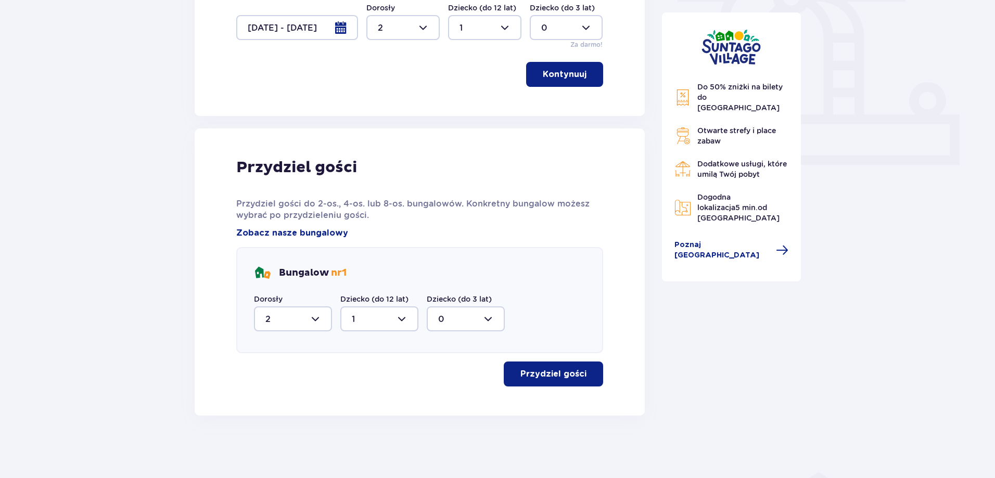
scroll to position [373, 0]
click at [559, 366] on button "Przydziel gości" at bounding box center [553, 374] width 99 height 25
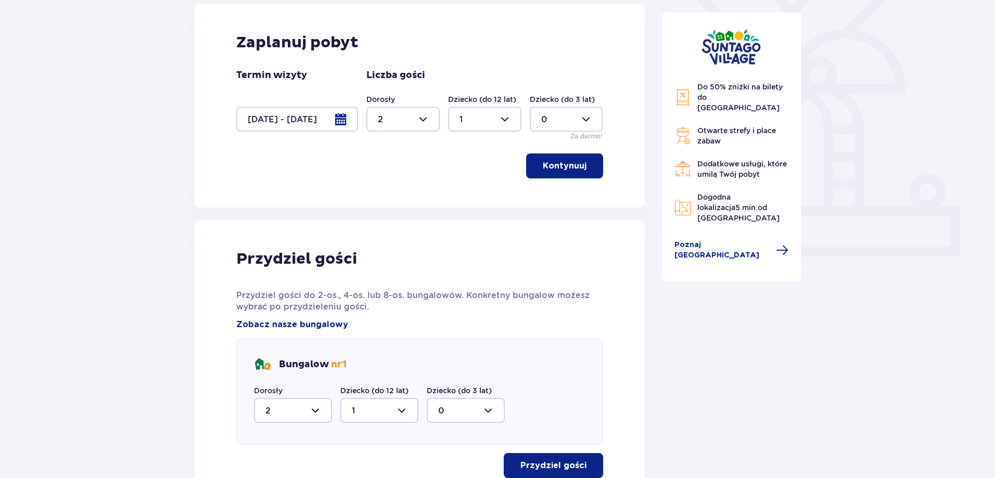
scroll to position [0, 0]
